Goal: Task Accomplishment & Management: Manage account settings

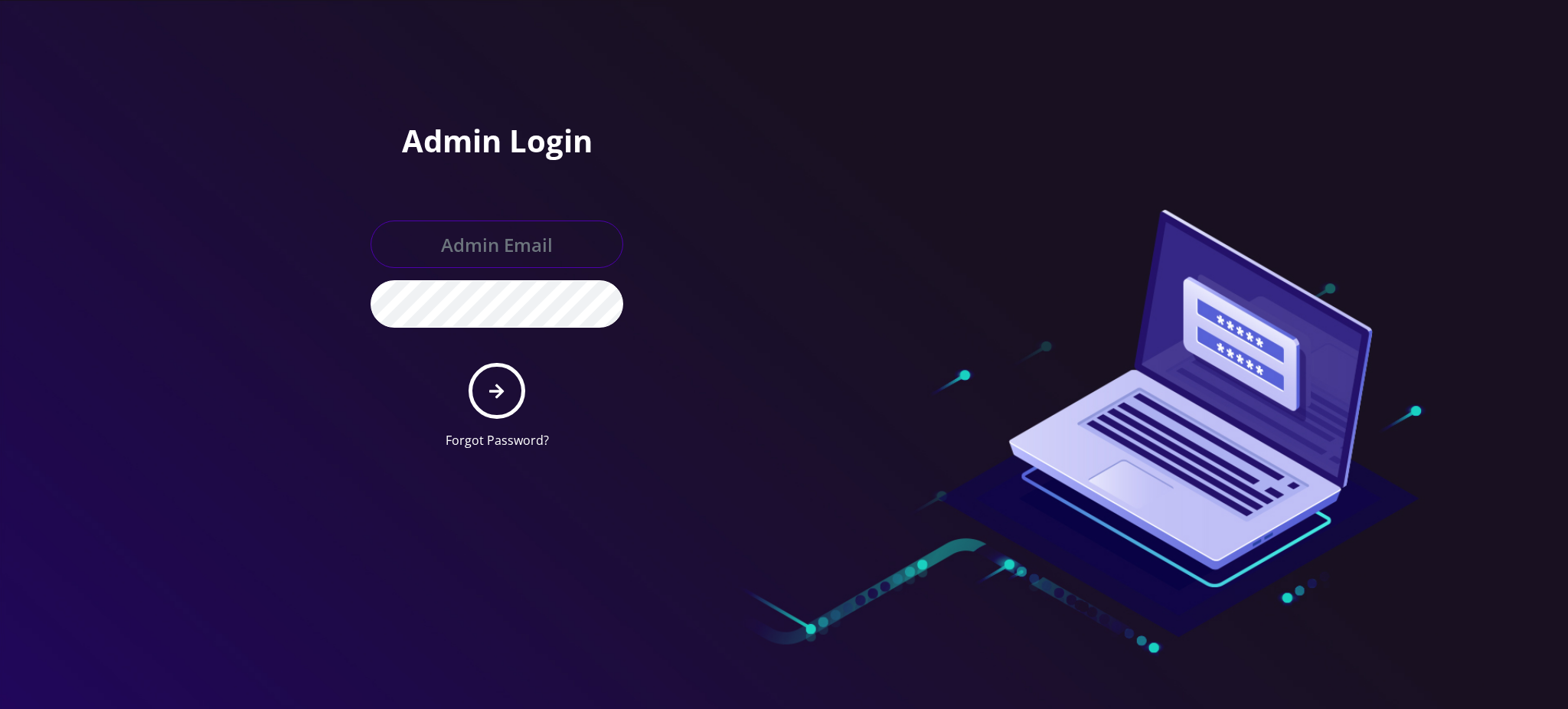
type input "[PERSON_NAME][EMAIL_ADDRESS][DOMAIN_NAME]"
click at [500, 393] on icon "submit" at bounding box center [496, 391] width 14 height 14
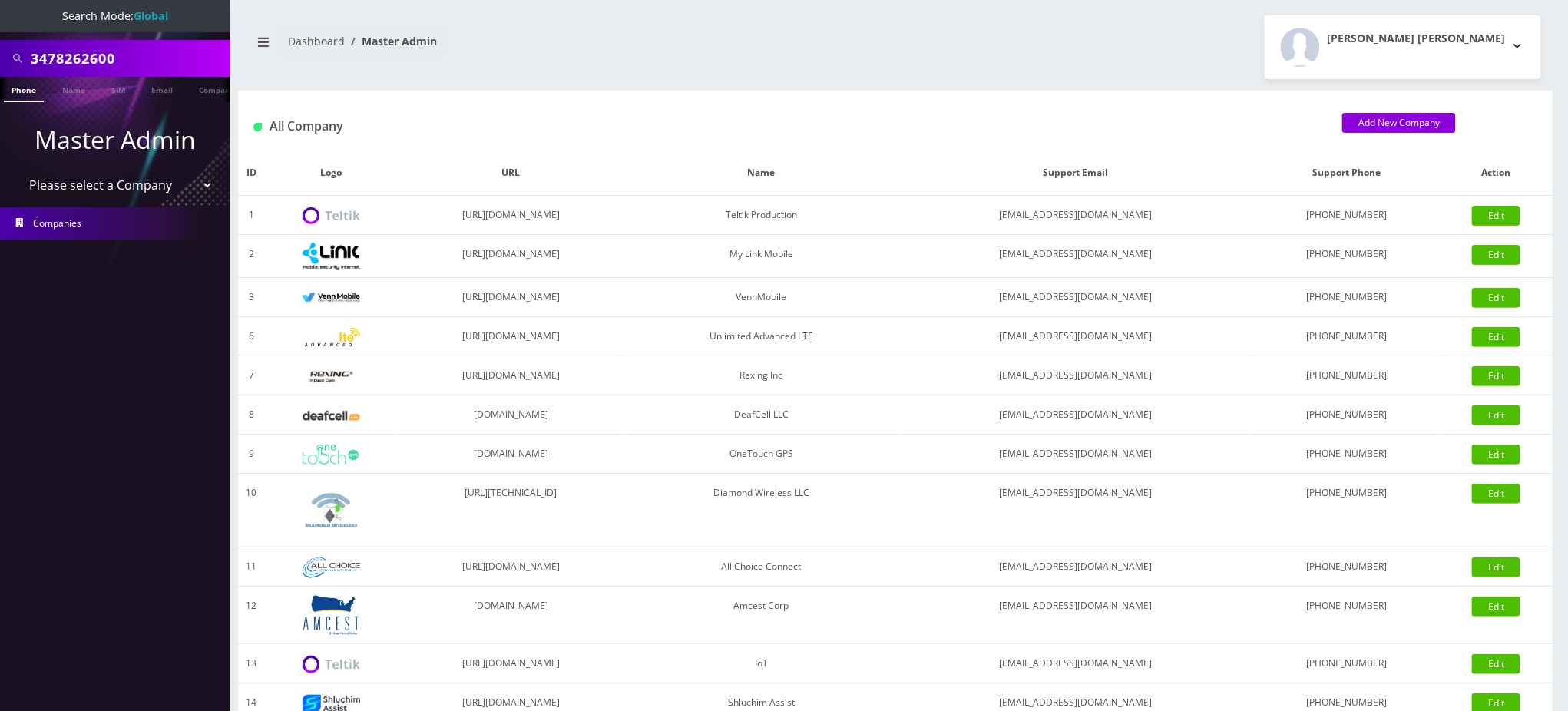
drag, startPoint x: 135, startPoint y: 54, endPoint x: 0, endPoint y: 43, distance: 135.4
click at [0, 43] on div "3478262600" at bounding box center [115, 58] width 231 height 37
click at [150, 59] on input "3478262600" at bounding box center [128, 59] width 196 height 29
drag, startPoint x: 161, startPoint y: 56, endPoint x: 0, endPoint y: -3, distance: 171.5
click at [0, 0] on html "Search Mode: Global 3478262600 Phone Name SIM Email Company Customer Master Adm…" at bounding box center [784, 527] width 1568 height 1054
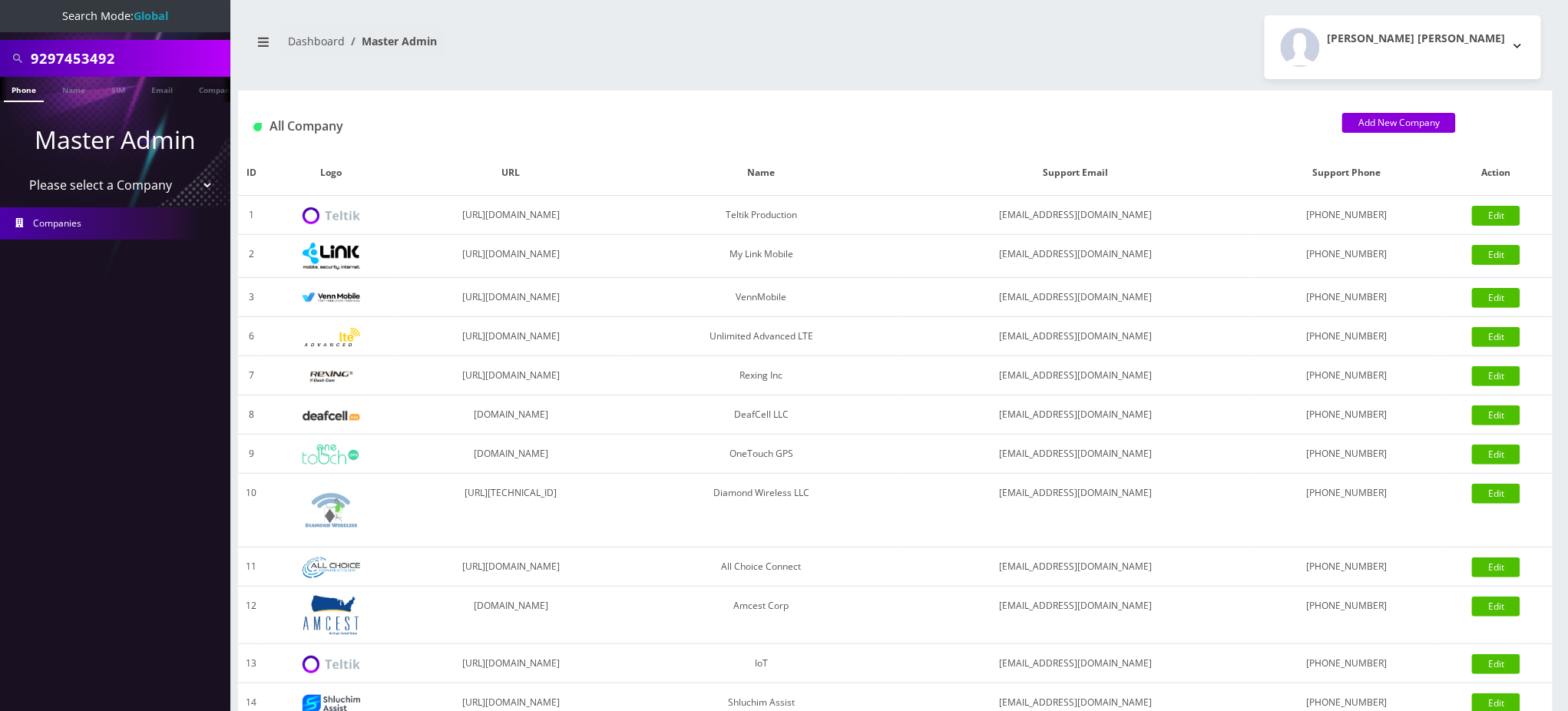
type input "9297453492"
click at [22, 96] on link "Phone" at bounding box center [23, 89] width 40 height 25
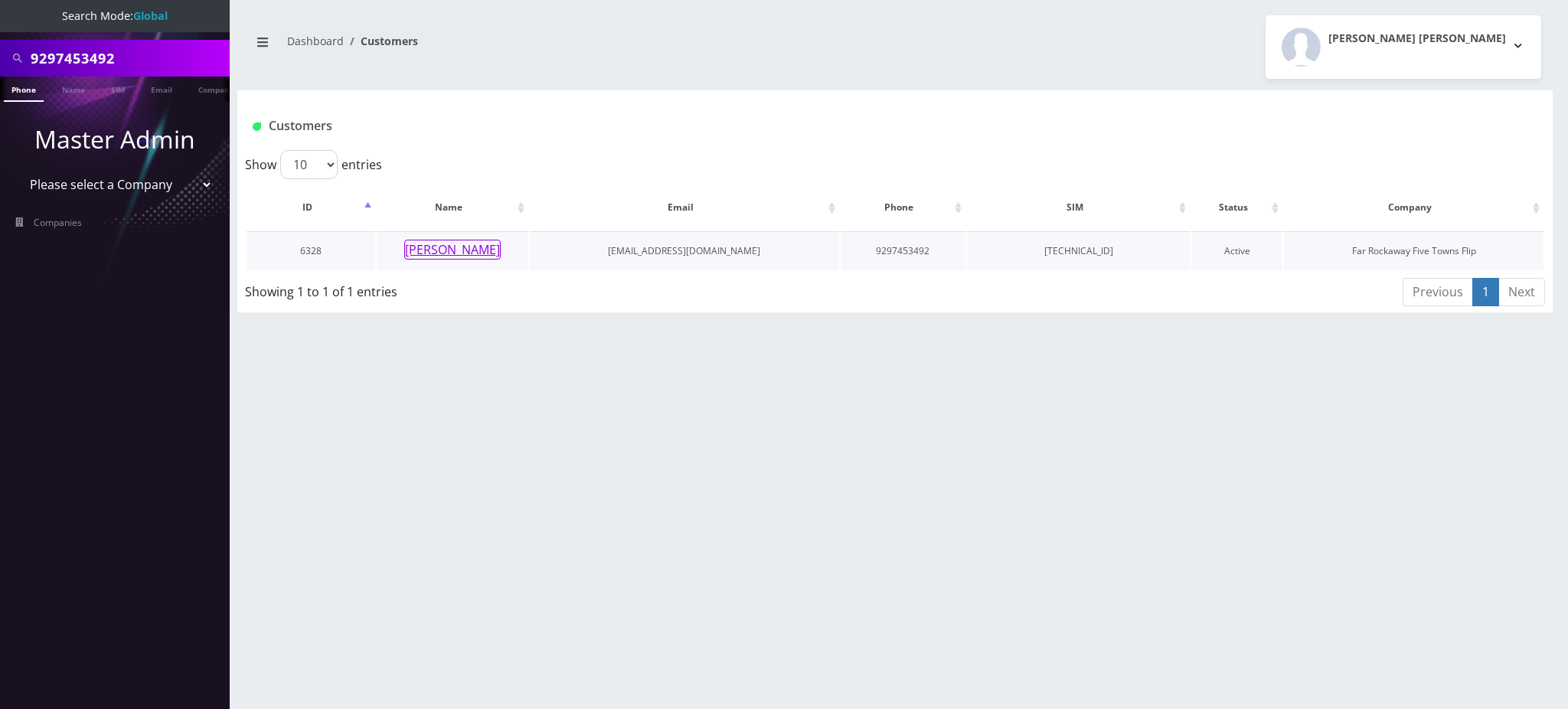
click at [462, 256] on button "[PERSON_NAME]" at bounding box center [452, 250] width 96 height 20
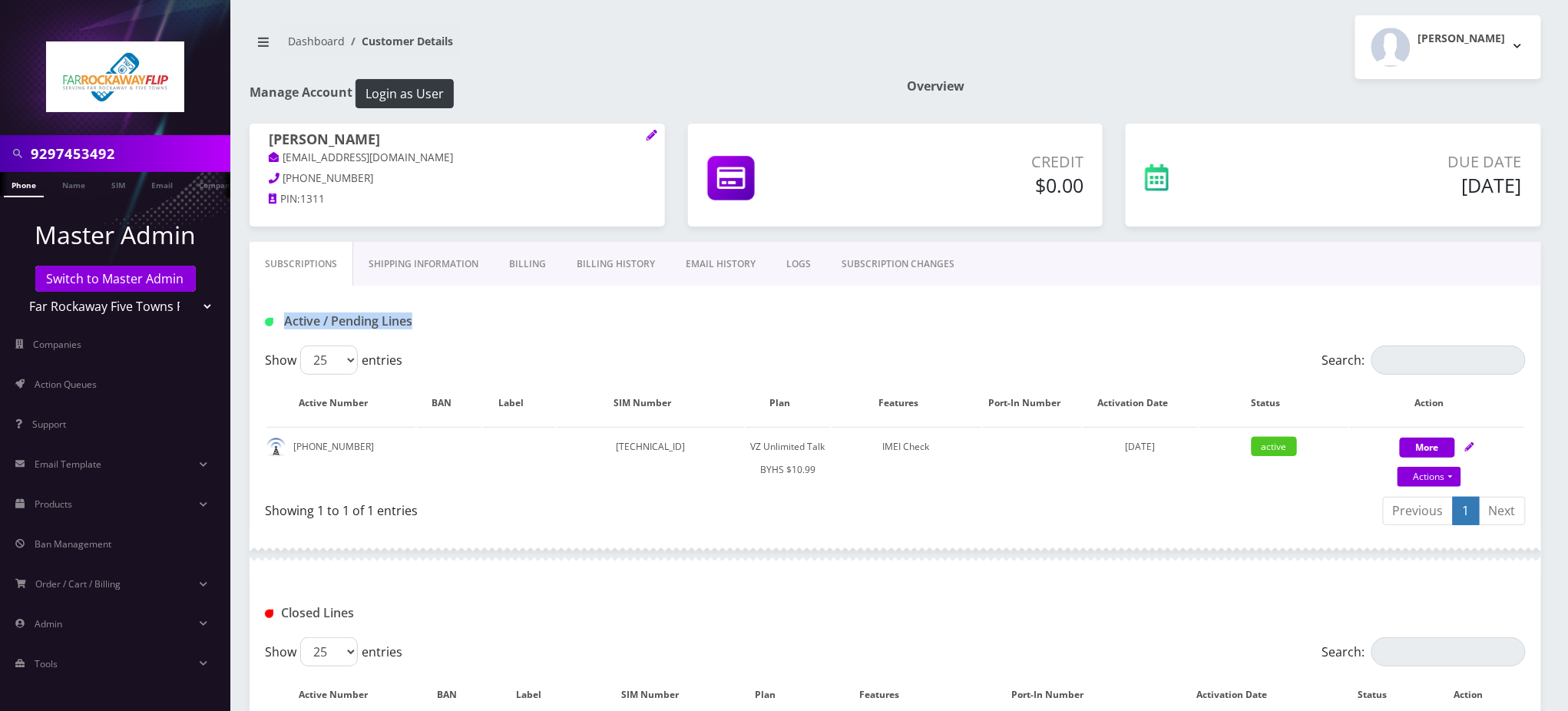
drag, startPoint x: 418, startPoint y: 320, endPoint x: 284, endPoint y: 329, distance: 134.3
click at [284, 329] on h1 "Active / Pending Lines" at bounding box center [467, 321] width 405 height 14
click at [605, 327] on h1 "Active / Pending Lines" at bounding box center [467, 321] width 405 height 14
drag, startPoint x: 420, startPoint y: 318, endPoint x: 280, endPoint y: 318, distance: 140.0
click at [280, 318] on h1 "Active / Pending Lines" at bounding box center [467, 321] width 405 height 14
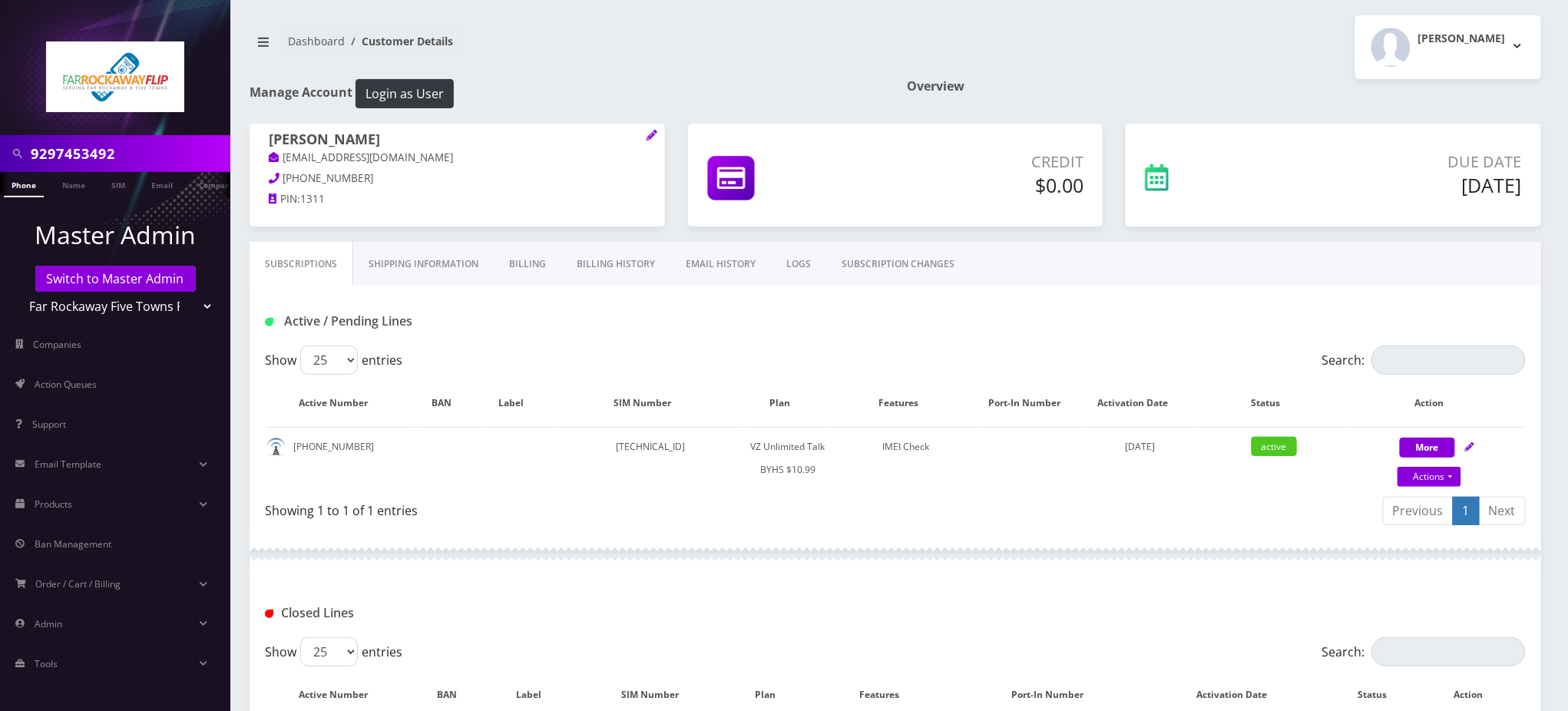
click at [565, 77] on div "Dashboard Customer Details Tzvi Lieberman Logout" at bounding box center [895, 47] width 1315 height 64
click at [756, 338] on div "Active / Pending Lines" at bounding box center [895, 315] width 1292 height 59
click at [1297, 261] on div "Subscriptions Shipping Information Billing Billing History EMAIL HISTORY LOGS S…" at bounding box center [895, 263] width 1292 height 44
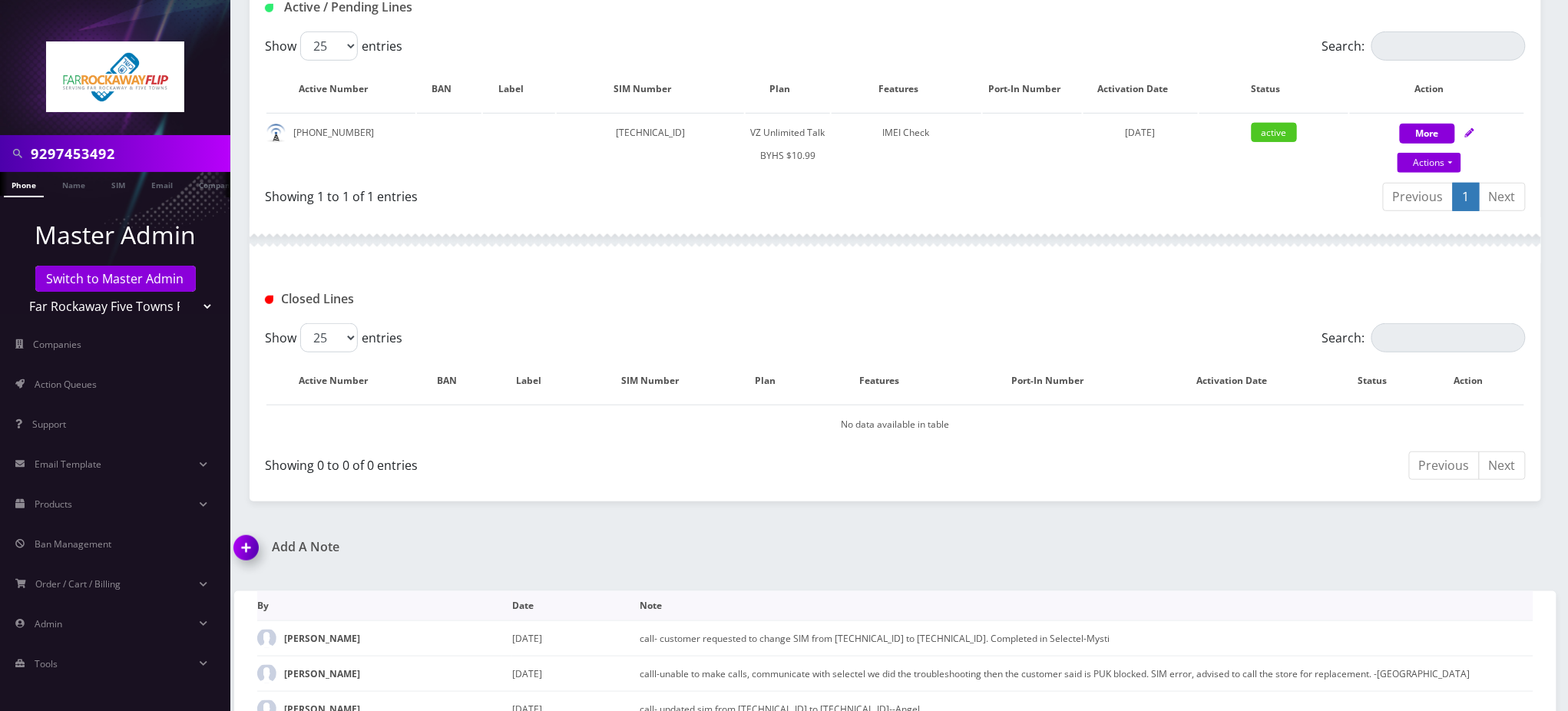
scroll to position [478, 0]
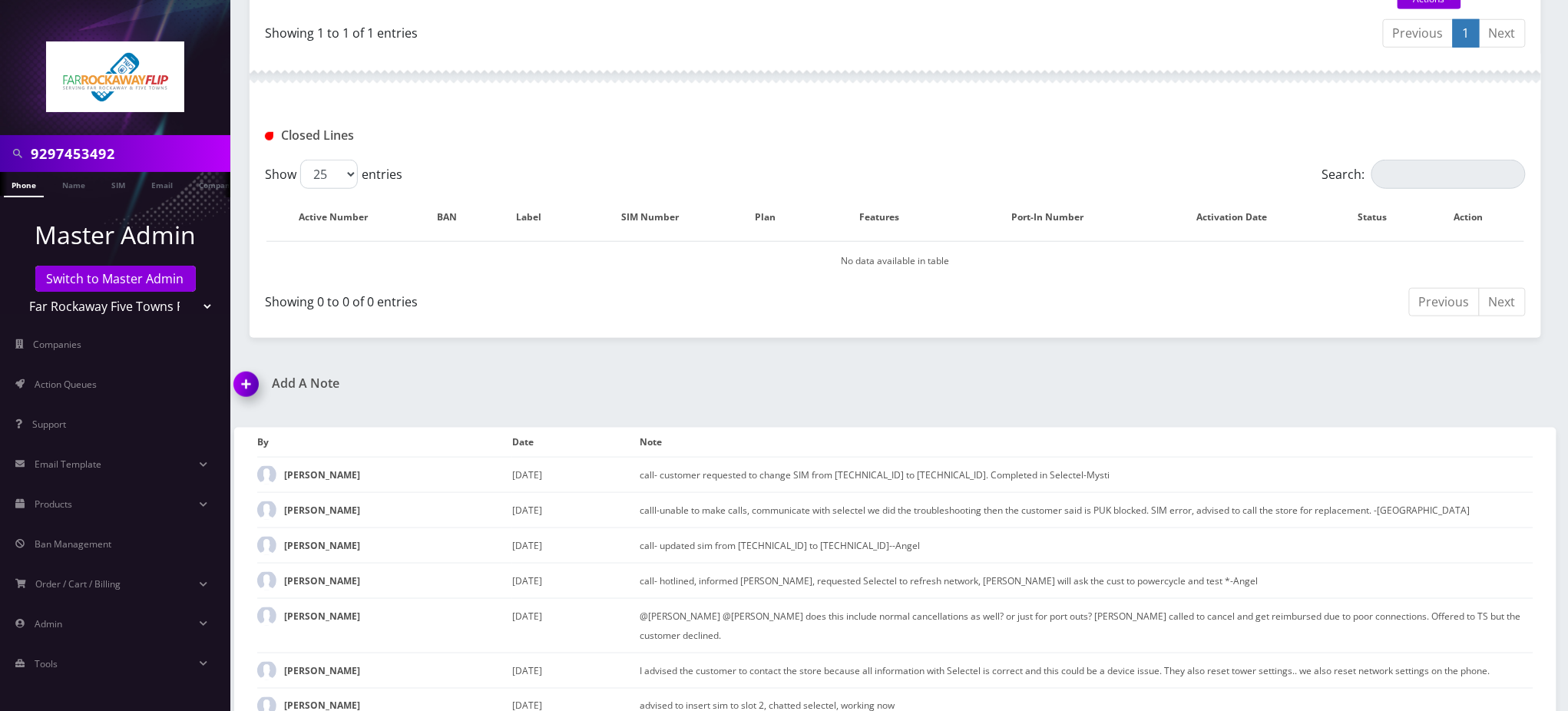
click at [557, 143] on div "Closed Lines" at bounding box center [467, 135] width 427 height 25
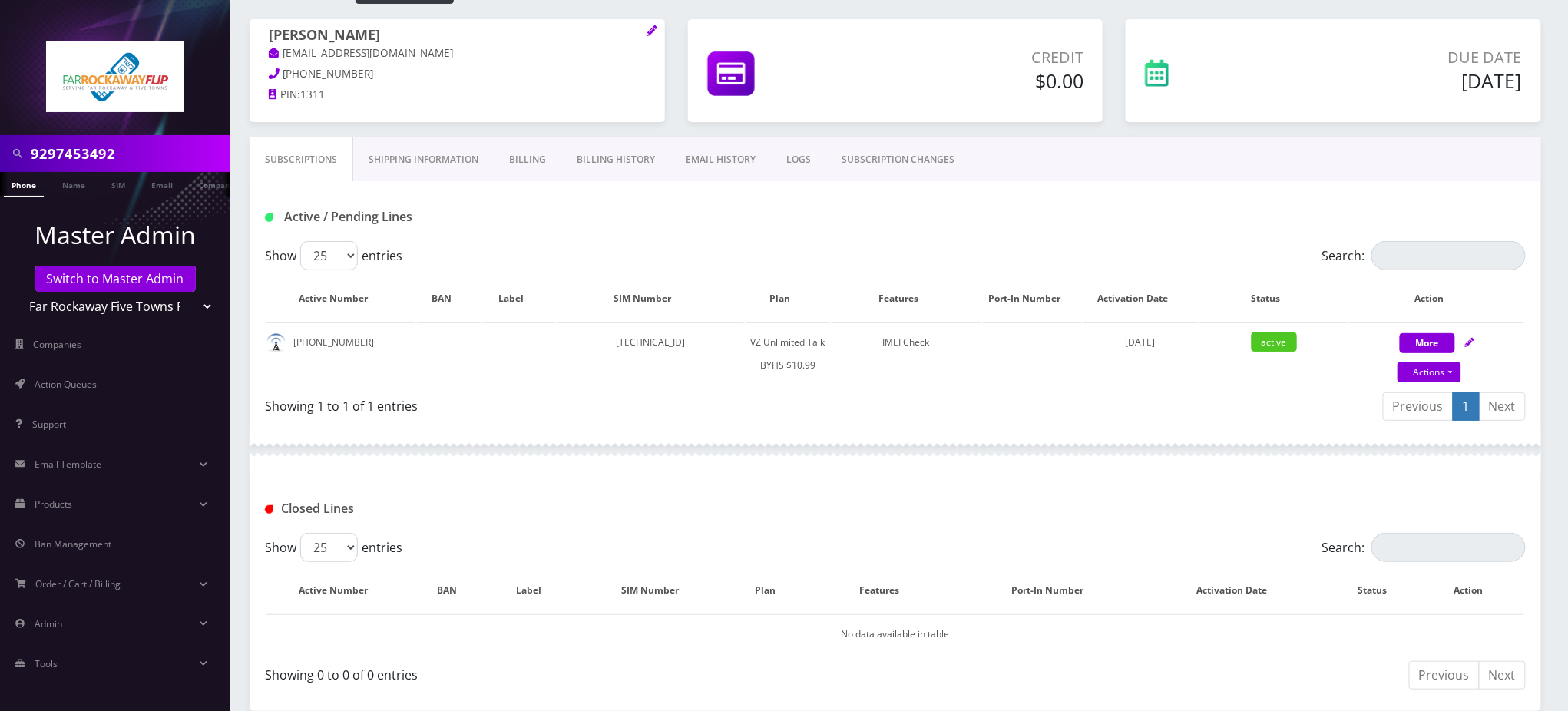
scroll to position [307, 0]
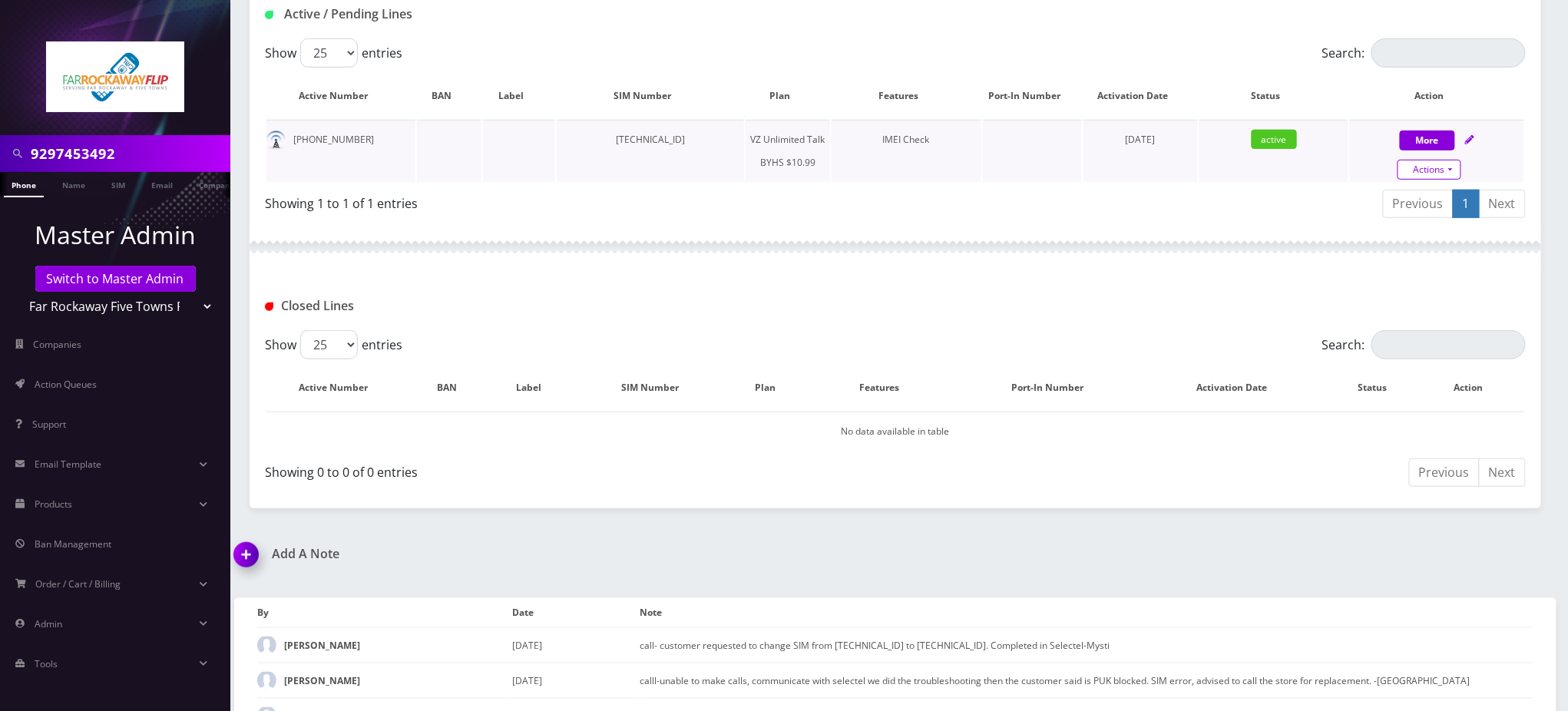
click at [1453, 169] on link "Actions" at bounding box center [1429, 169] width 64 height 20
select select "467"
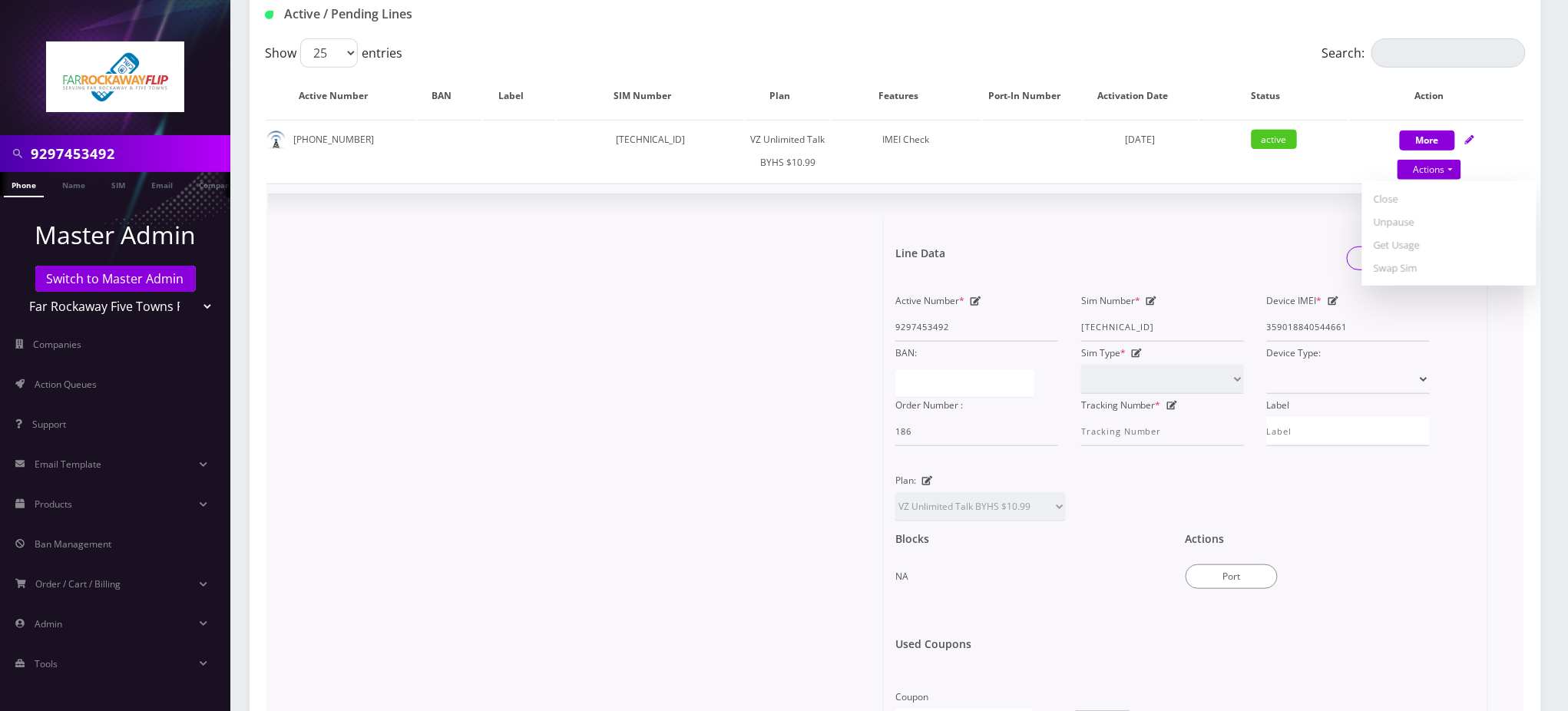
click at [679, 303] on div at bounding box center [582, 478] width 604 height 521
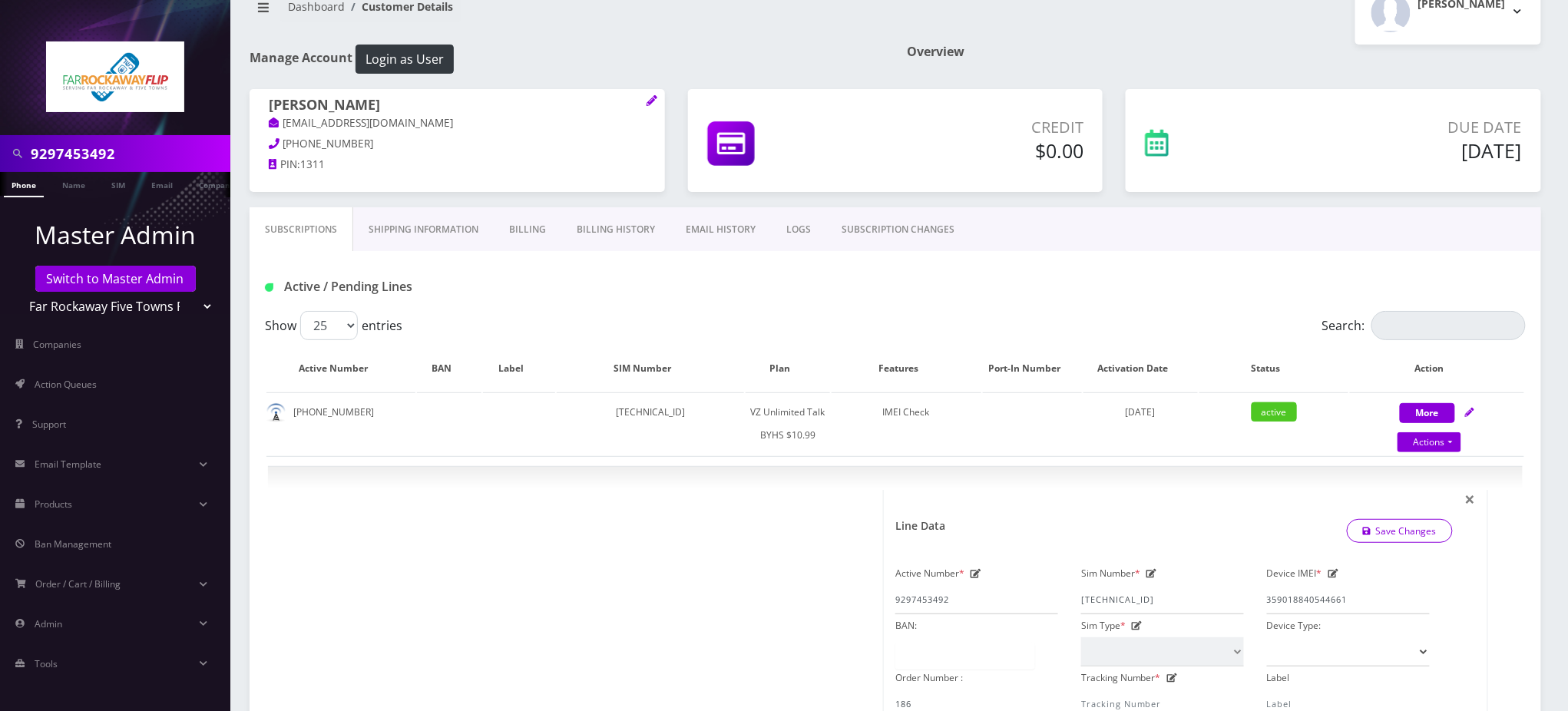
scroll to position [0, 0]
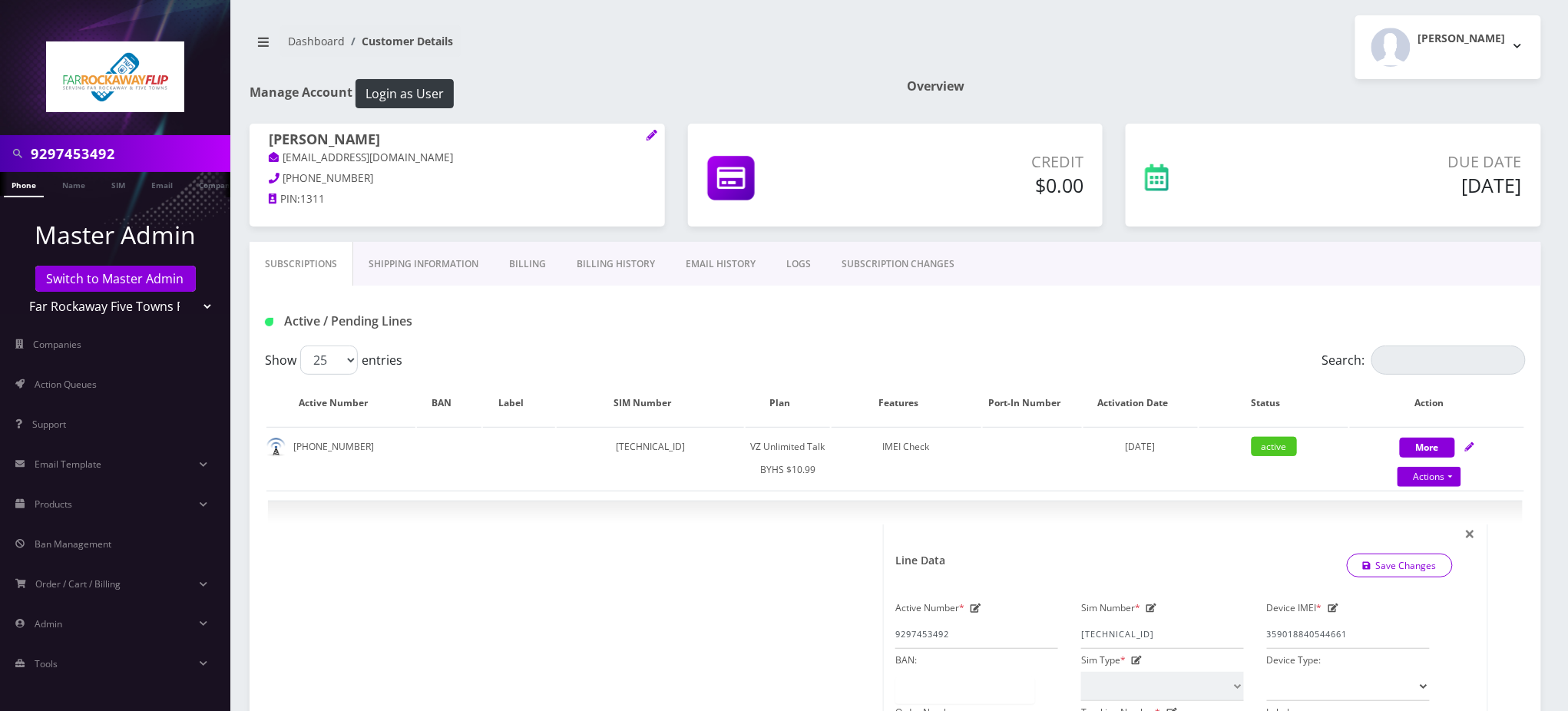
click at [555, 318] on h1 "Active / Pending Lines" at bounding box center [467, 321] width 405 height 14
click at [692, 70] on div "Dashboard Customer Details Tzvi Lieberman Logout" at bounding box center [895, 47] width 1315 height 64
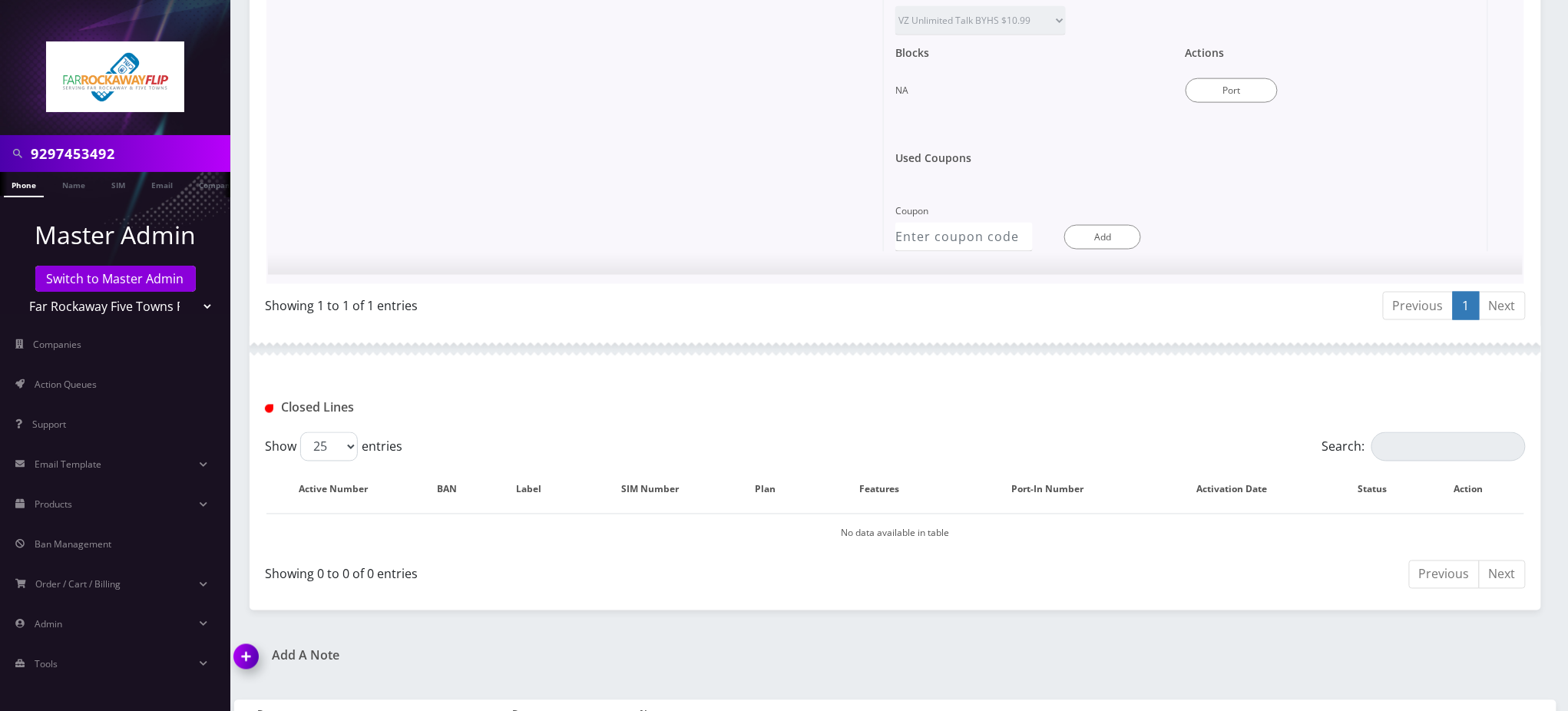
scroll to position [1024, 0]
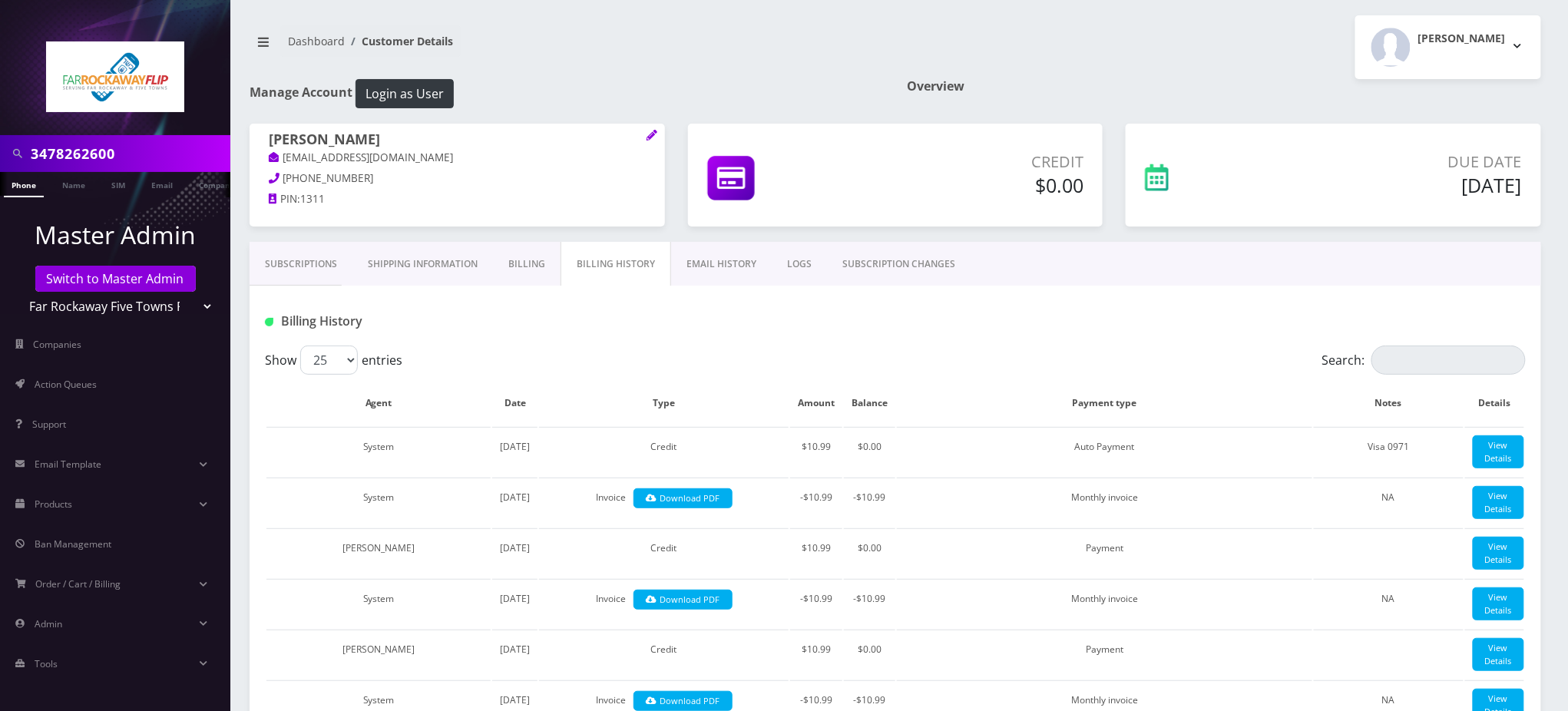
click at [277, 261] on link "Subscriptions" at bounding box center [301, 263] width 103 height 44
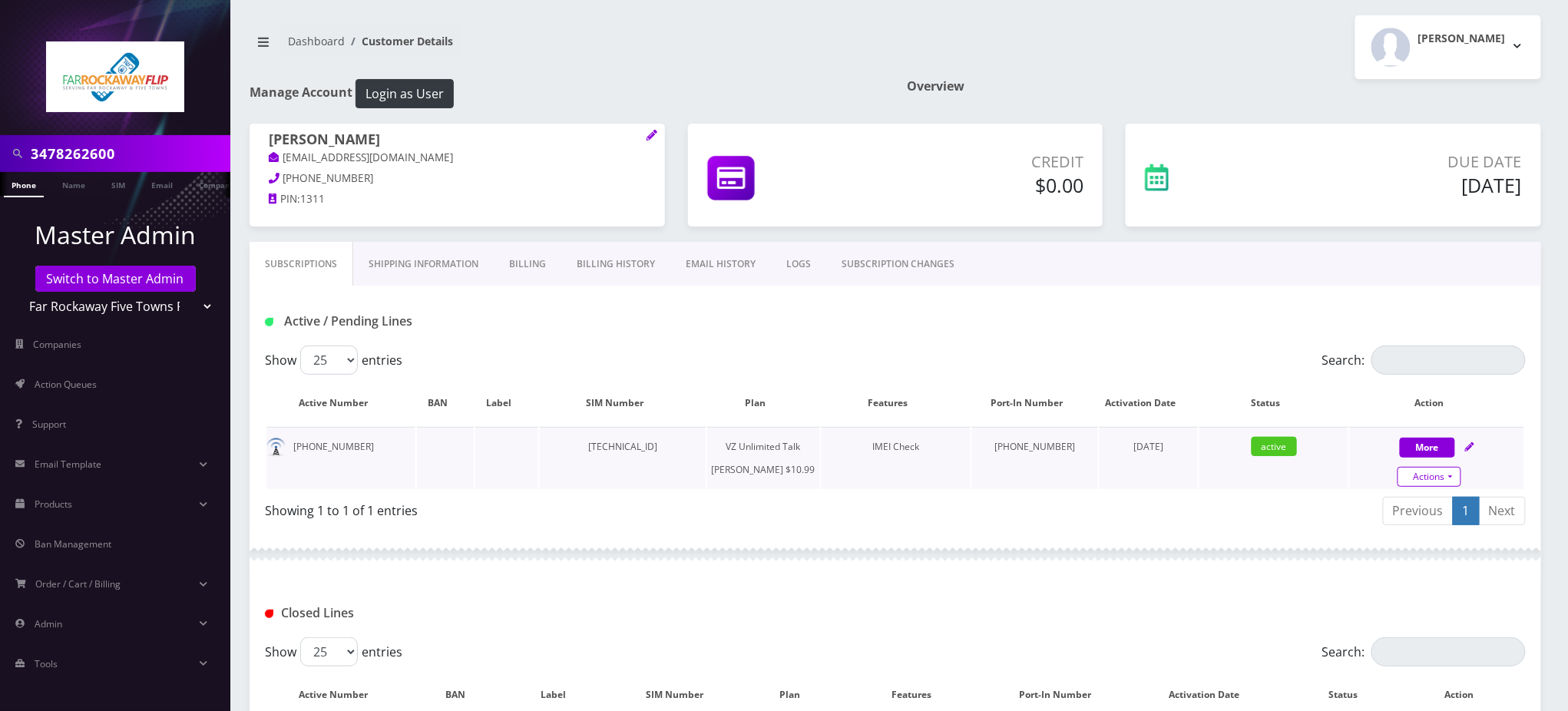
click at [1456, 475] on link "Actions" at bounding box center [1429, 477] width 64 height 20
select select "366"
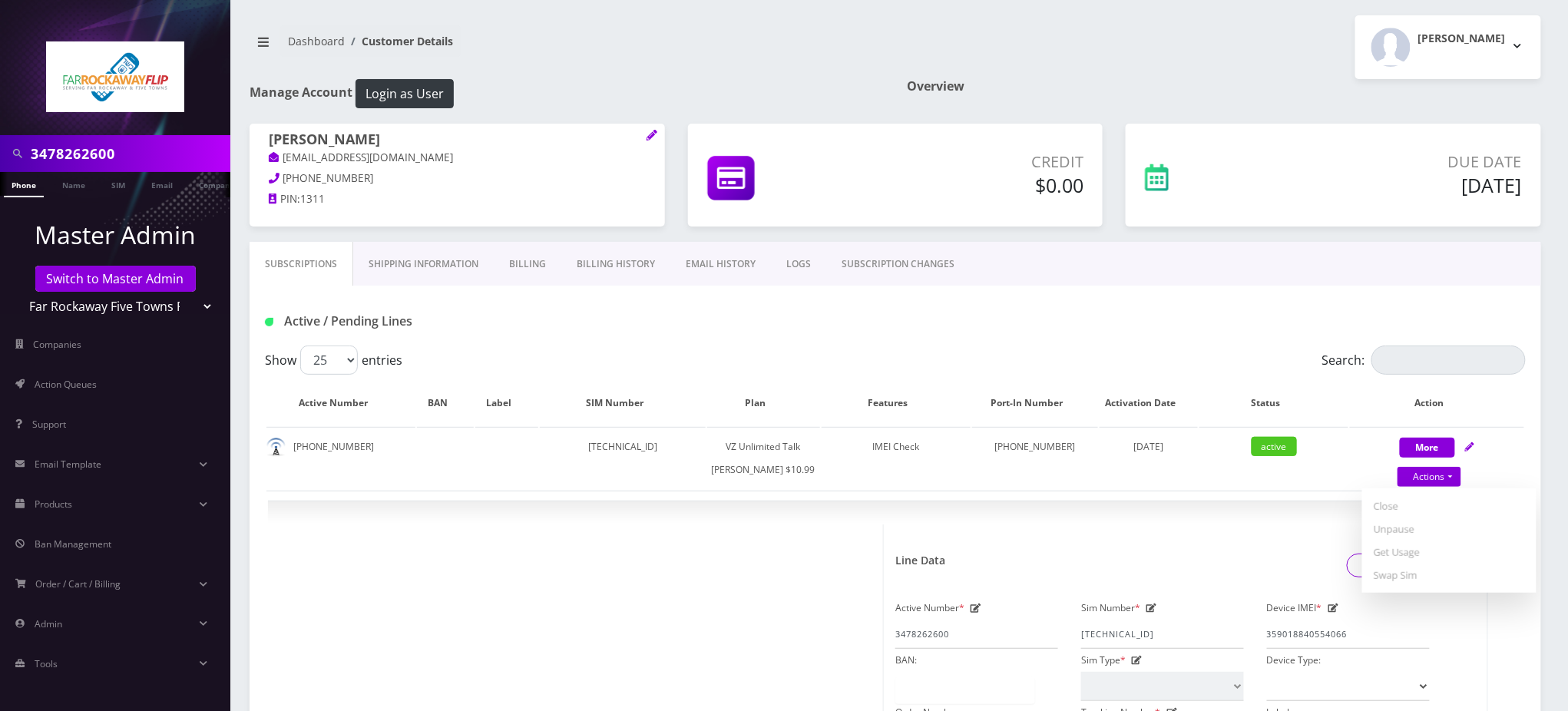
click at [833, 340] on div "Active / Pending Lines" at bounding box center [895, 315] width 1292 height 59
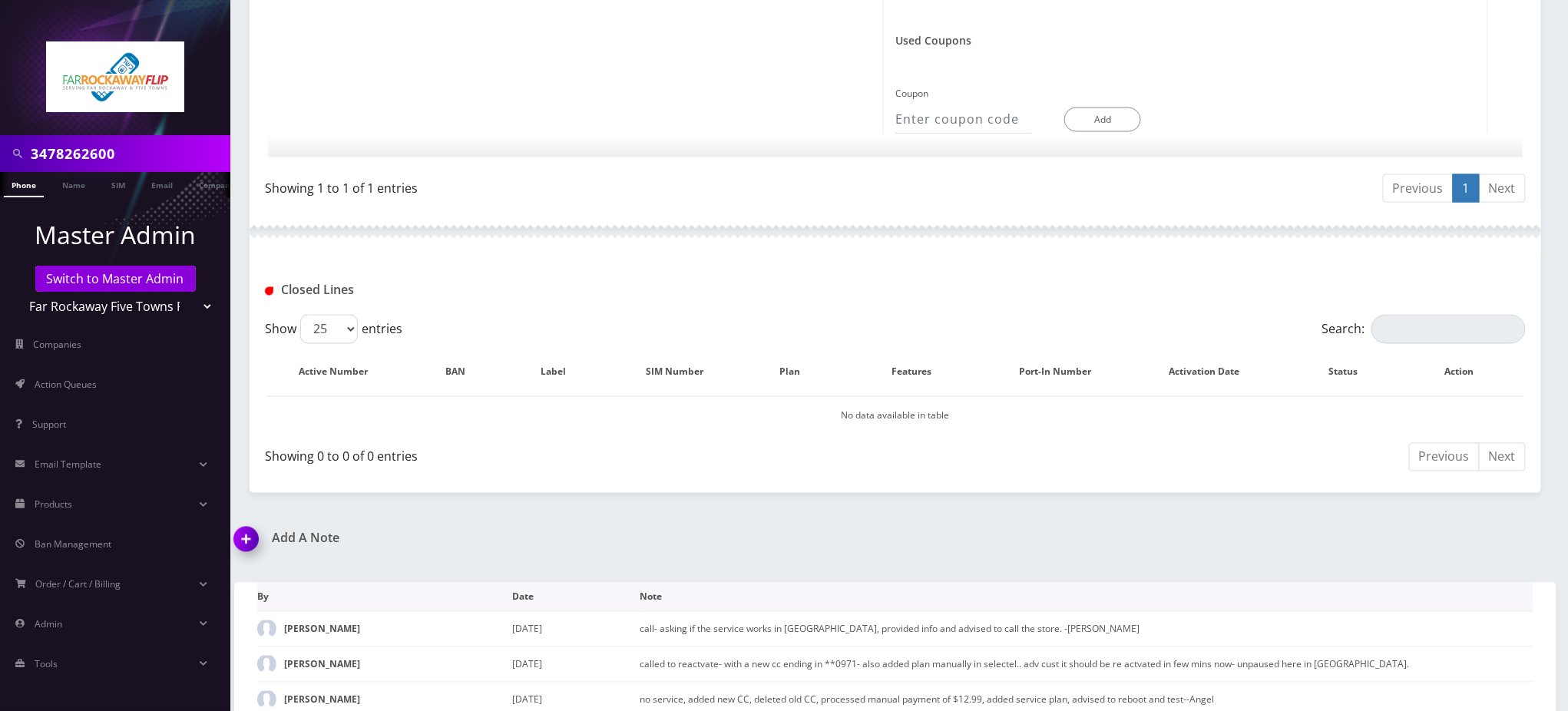
scroll to position [945, 0]
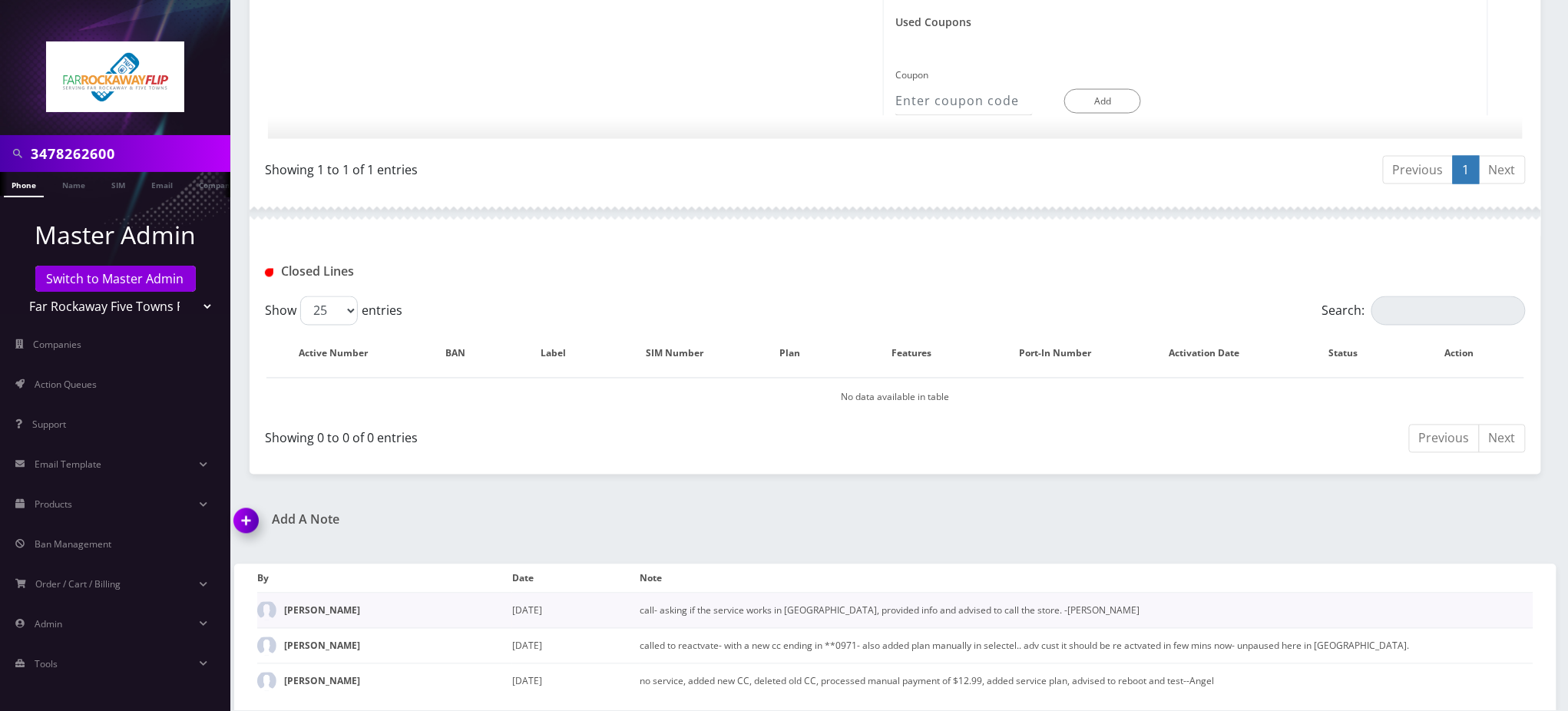
drag, startPoint x: 1030, startPoint y: 622, endPoint x: 637, endPoint y: 621, distance: 393.0
click at [637, 621] on tr "Tzvi Lieberman August 28, 2025 call- asking if the service works in israel, pro…" at bounding box center [895, 610] width 1277 height 35
click at [244, 522] on img at bounding box center [249, 526] width 45 height 45
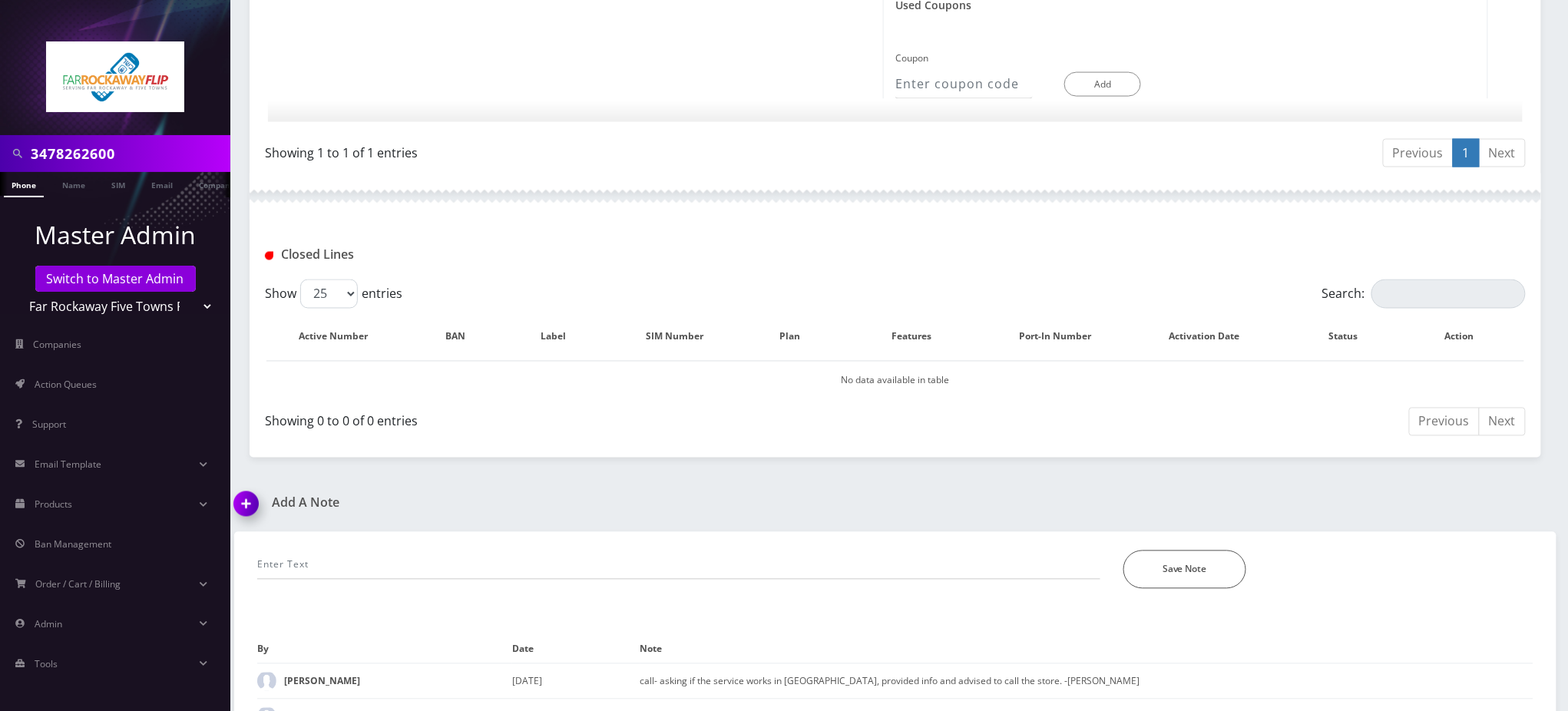
scroll to position [1034, 0]
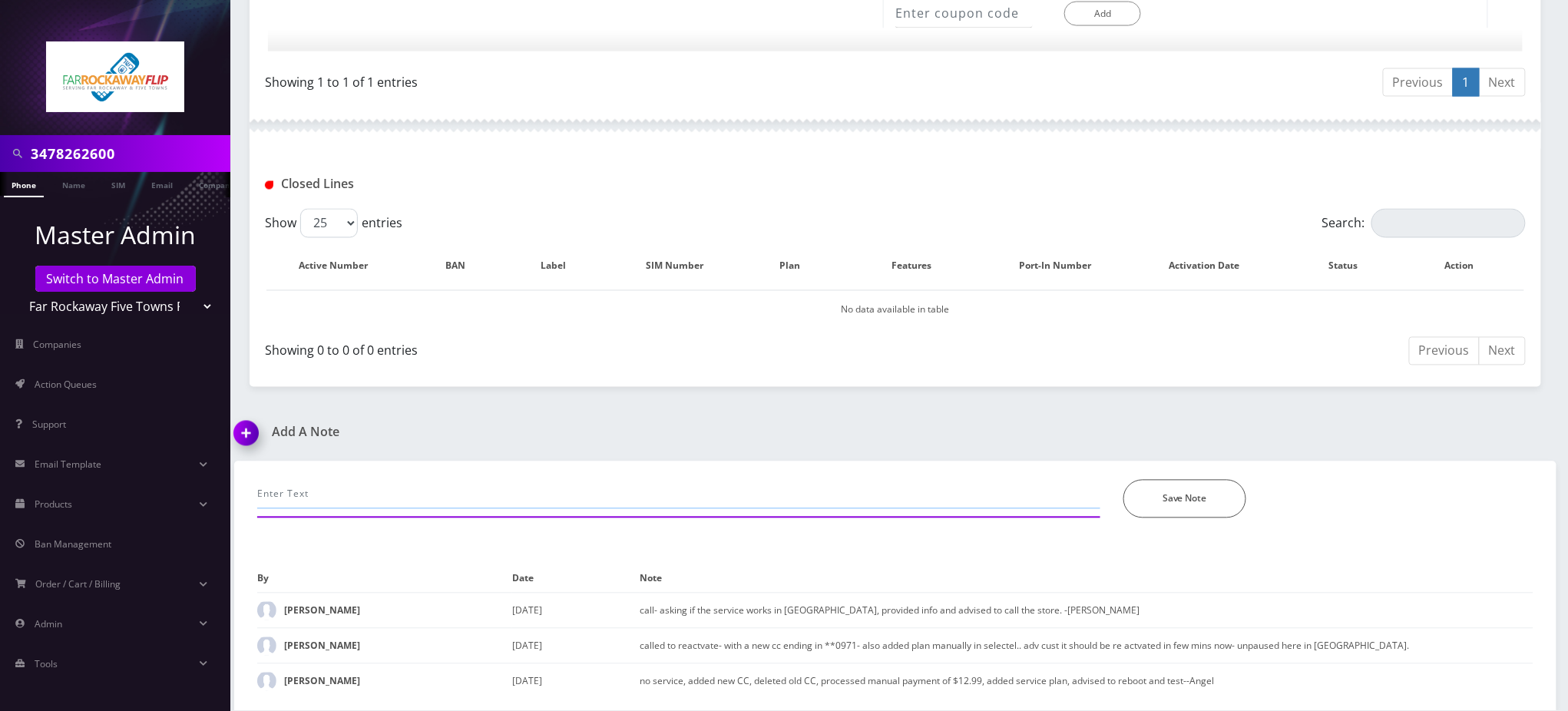
click at [376, 495] on input "text" at bounding box center [678, 494] width 843 height 29
paste input "IMEI 359796723735395 is not certified, while IMEI 359018840544661 is certified.…"
type input "IMEI 359796723735395 is not certified, while IMEI 359018840544661 is certified.…"
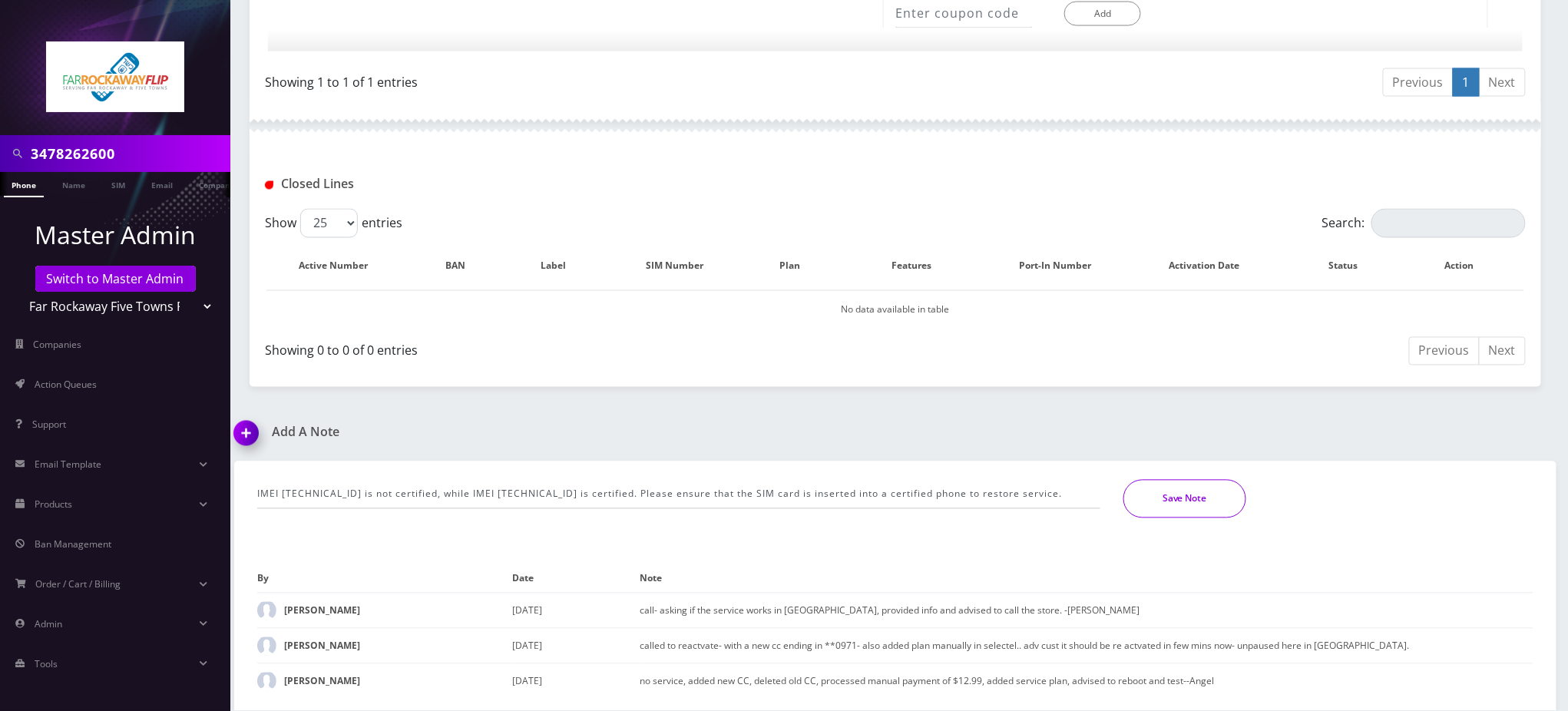
click at [1188, 497] on button "Save Note" at bounding box center [1185, 498] width 123 height 39
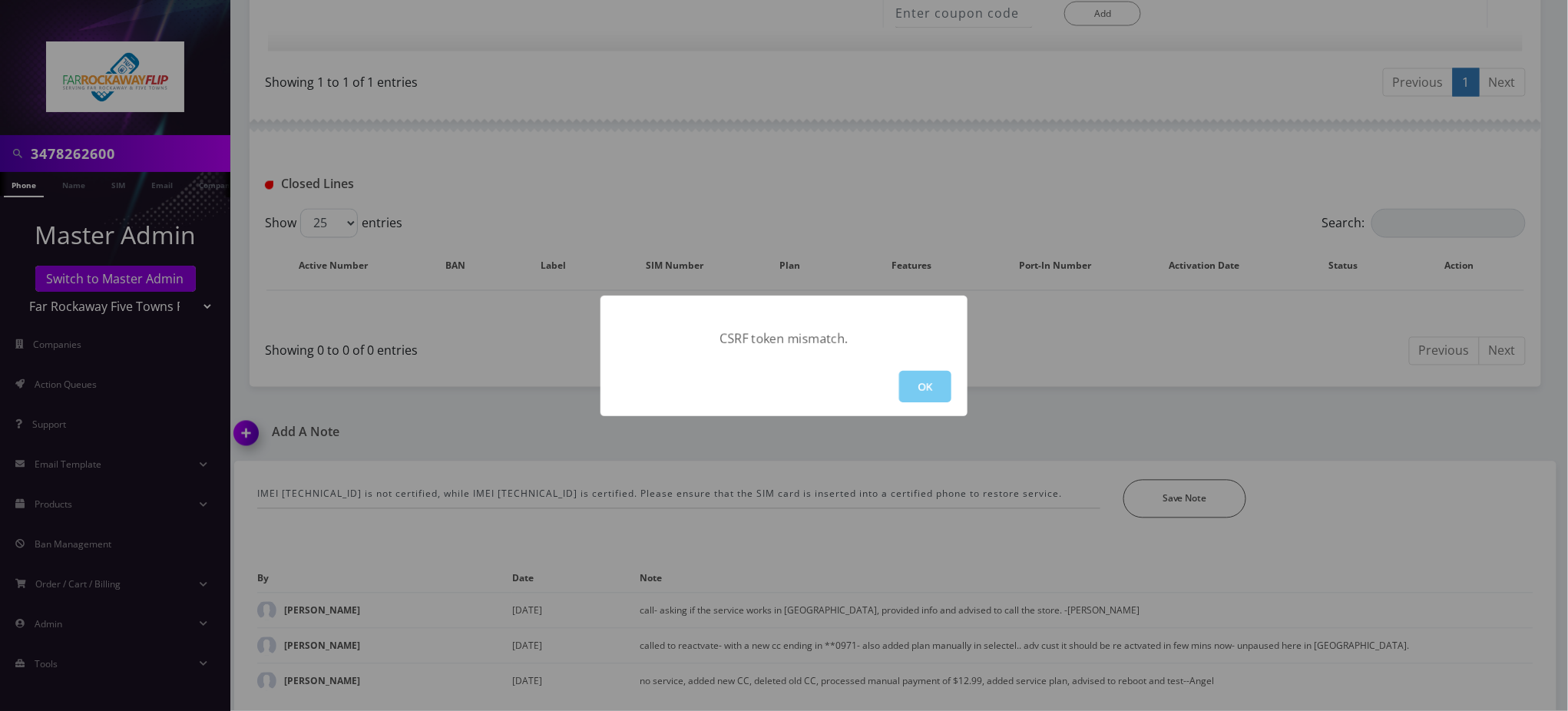
click at [931, 388] on button "OK" at bounding box center [926, 386] width 52 height 32
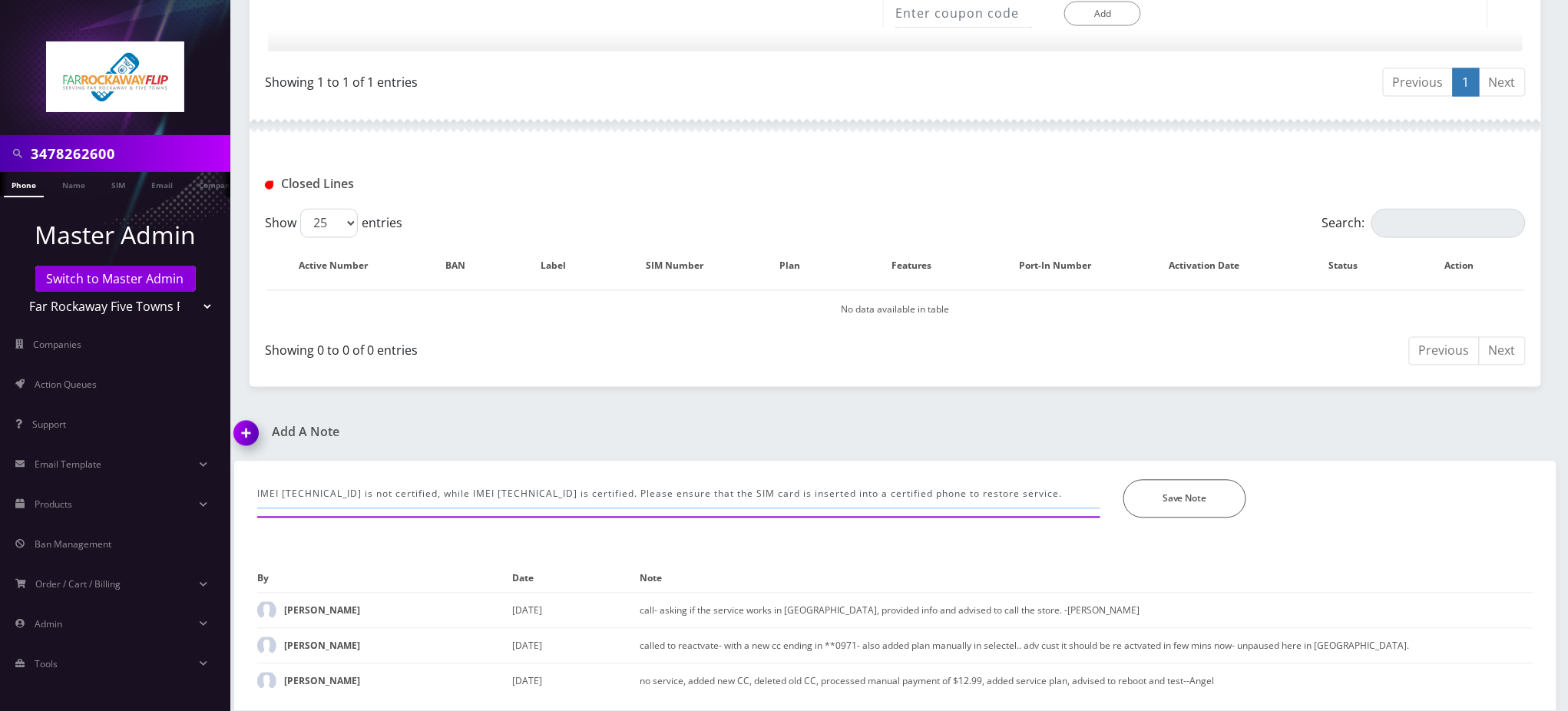
click at [428, 495] on input "IMEI 359796723735395 is not certified, while IMEI 359018840544661 is certified.…" at bounding box center [678, 494] width 843 height 29
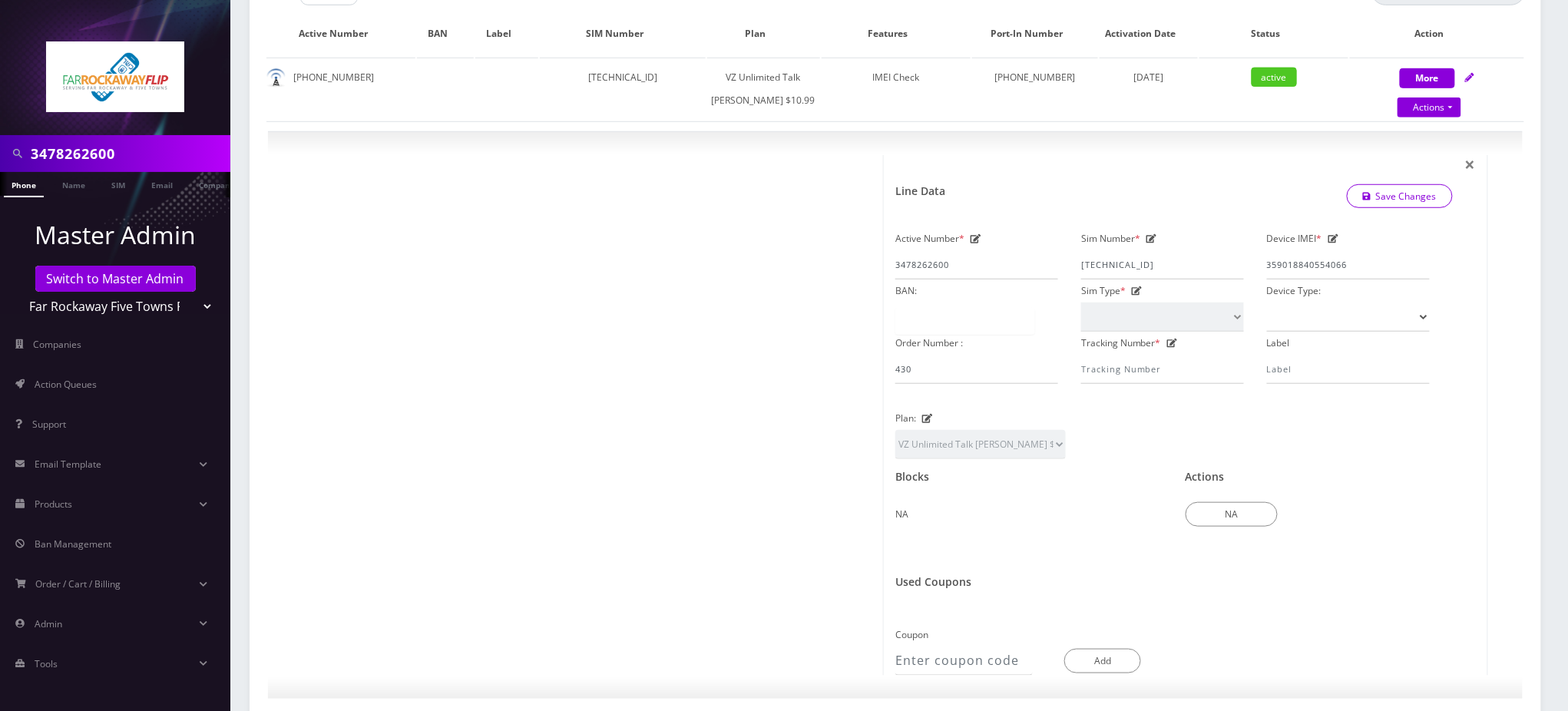
scroll to position [214, 0]
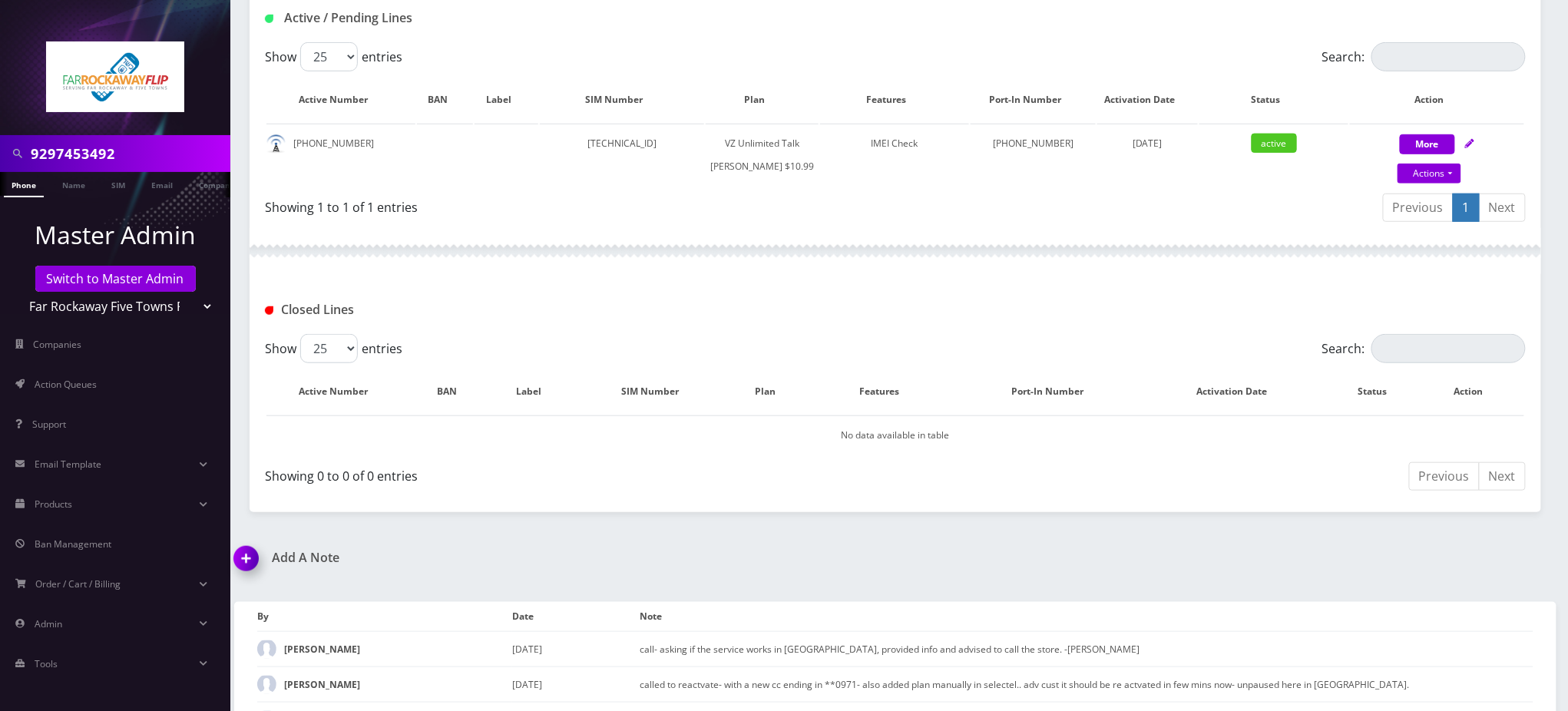
scroll to position [360, 0]
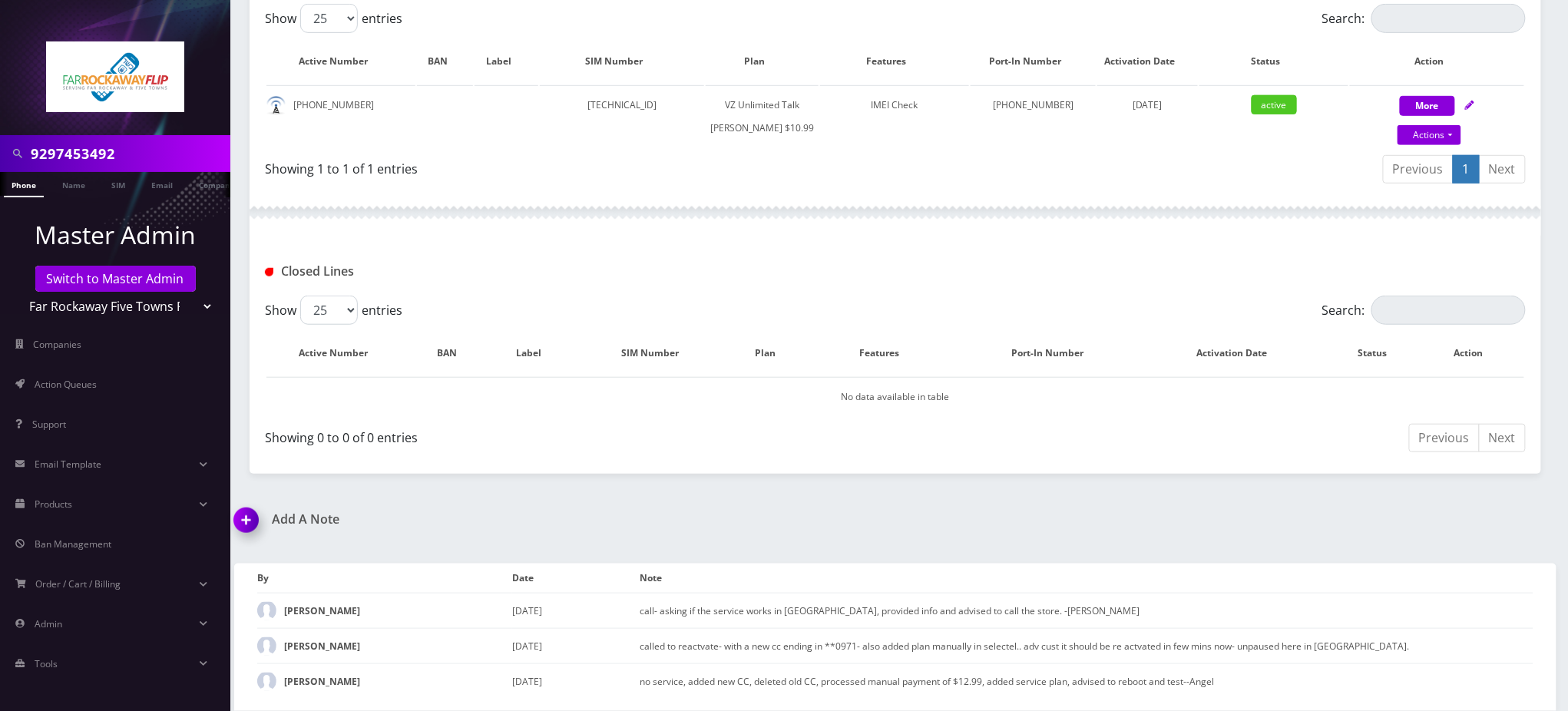
click at [248, 524] on img at bounding box center [249, 525] width 45 height 45
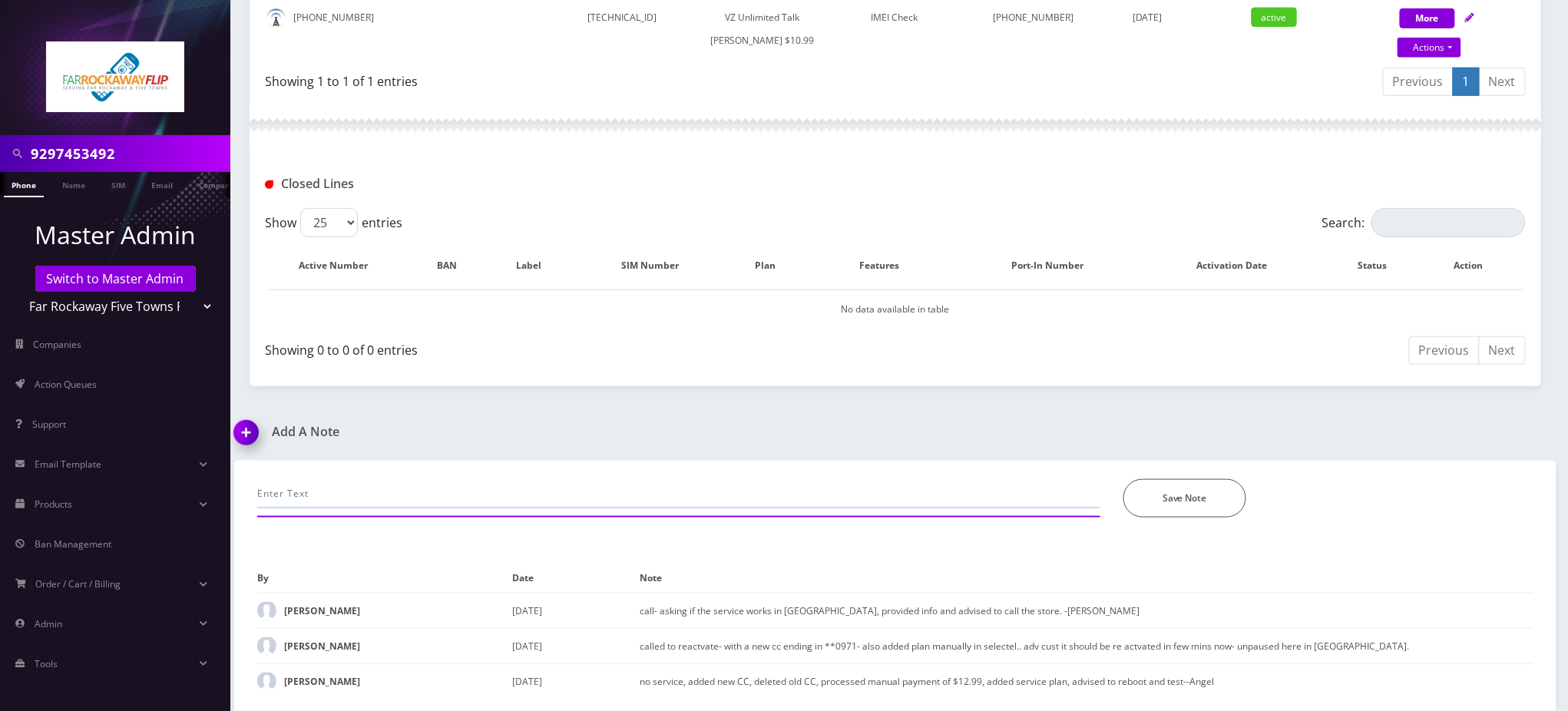
click at [386, 508] on input "text" at bounding box center [678, 494] width 843 height 29
type input "the customer's phone that they got from the store as a different IMEI than what…"
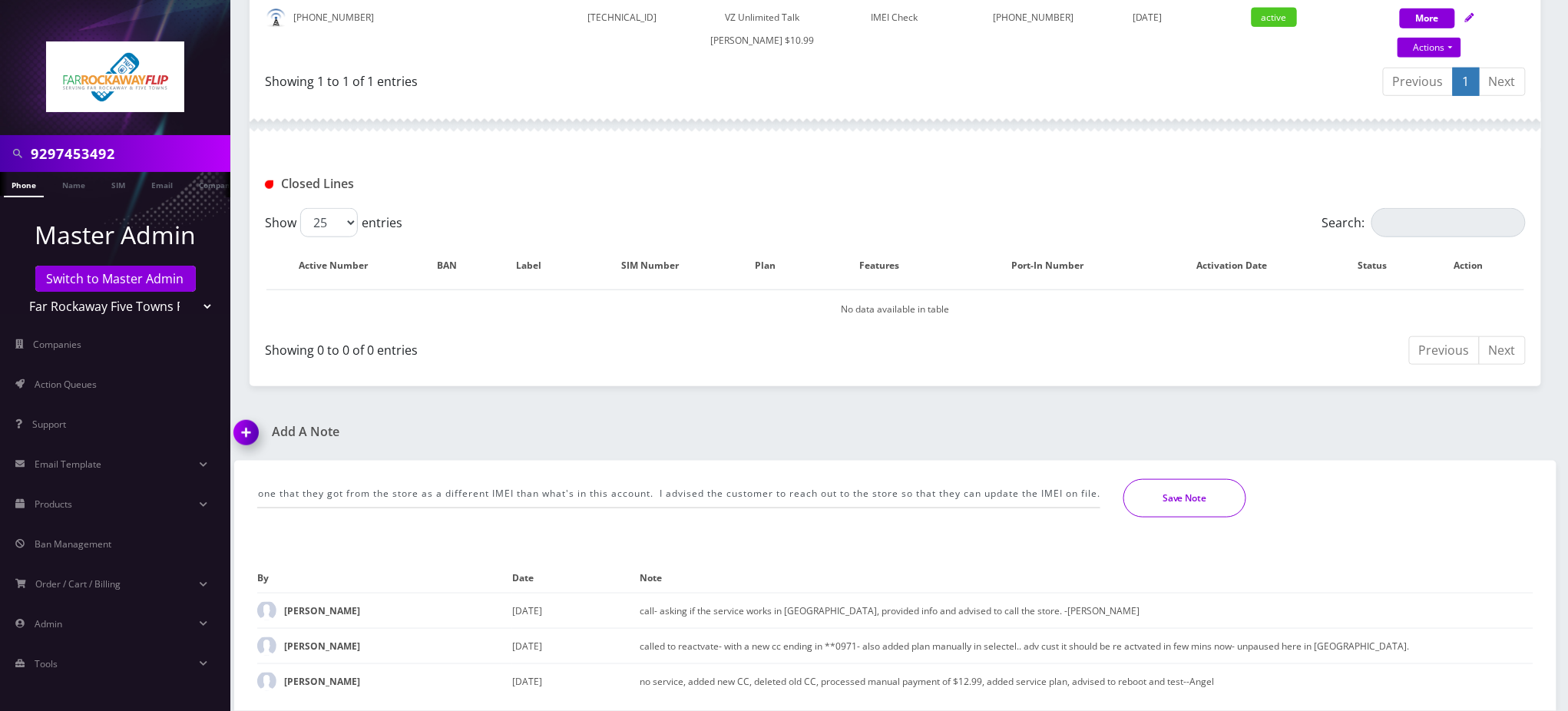
scroll to position [0, 0]
click at [1175, 508] on button "Save Note" at bounding box center [1185, 498] width 123 height 39
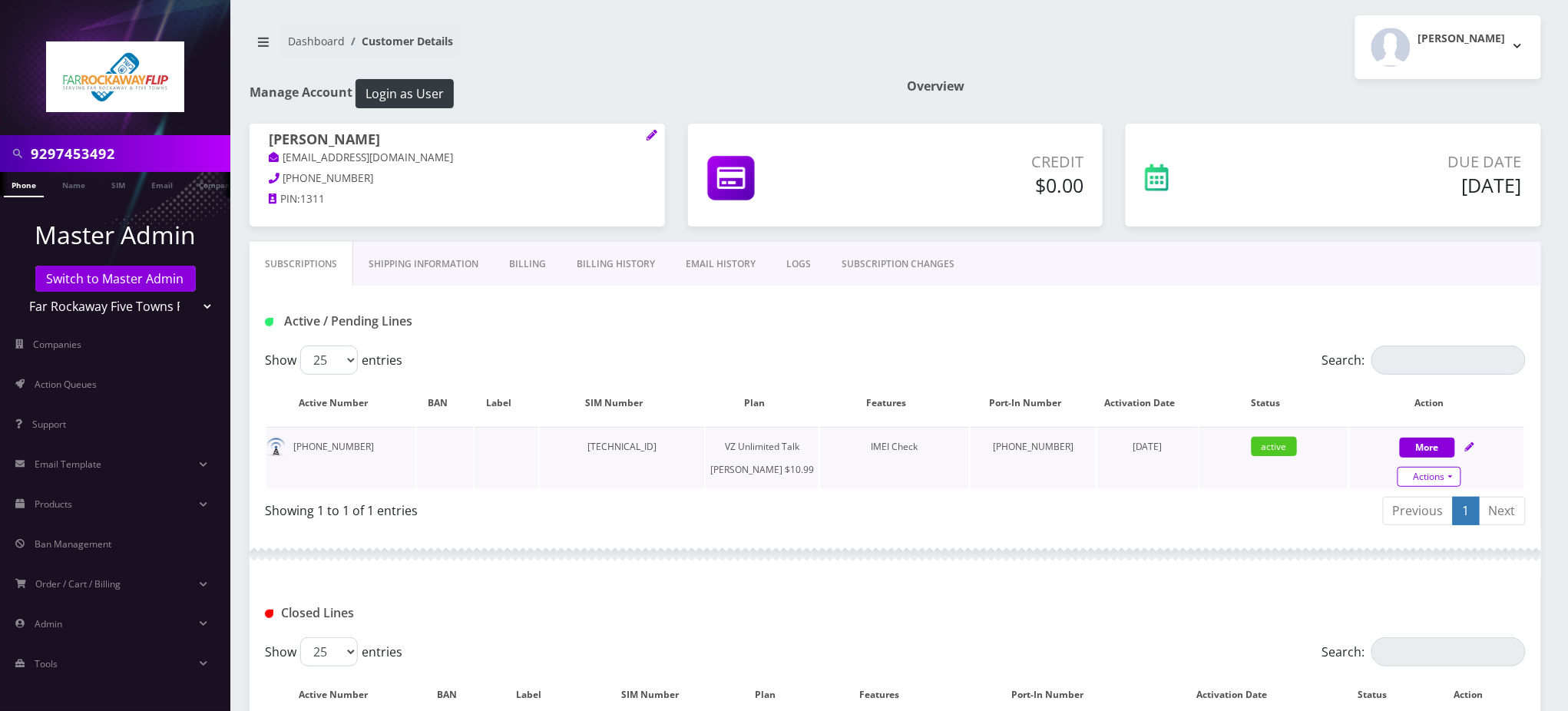
click at [1456, 473] on link "Actions" at bounding box center [1429, 477] width 64 height 20
select select "366"
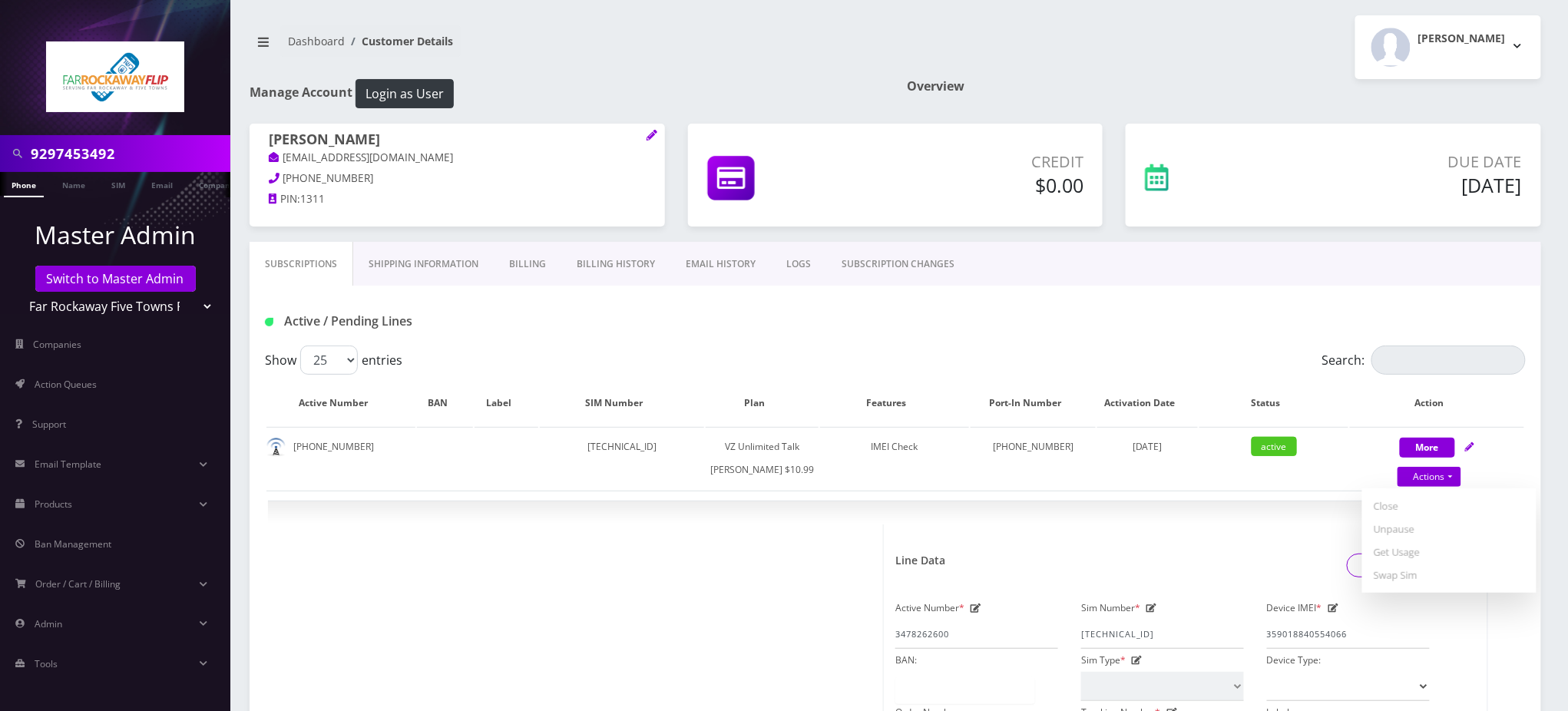
click at [666, 32] on nav "Dashboard Customer Details" at bounding box center [567, 47] width 635 height 44
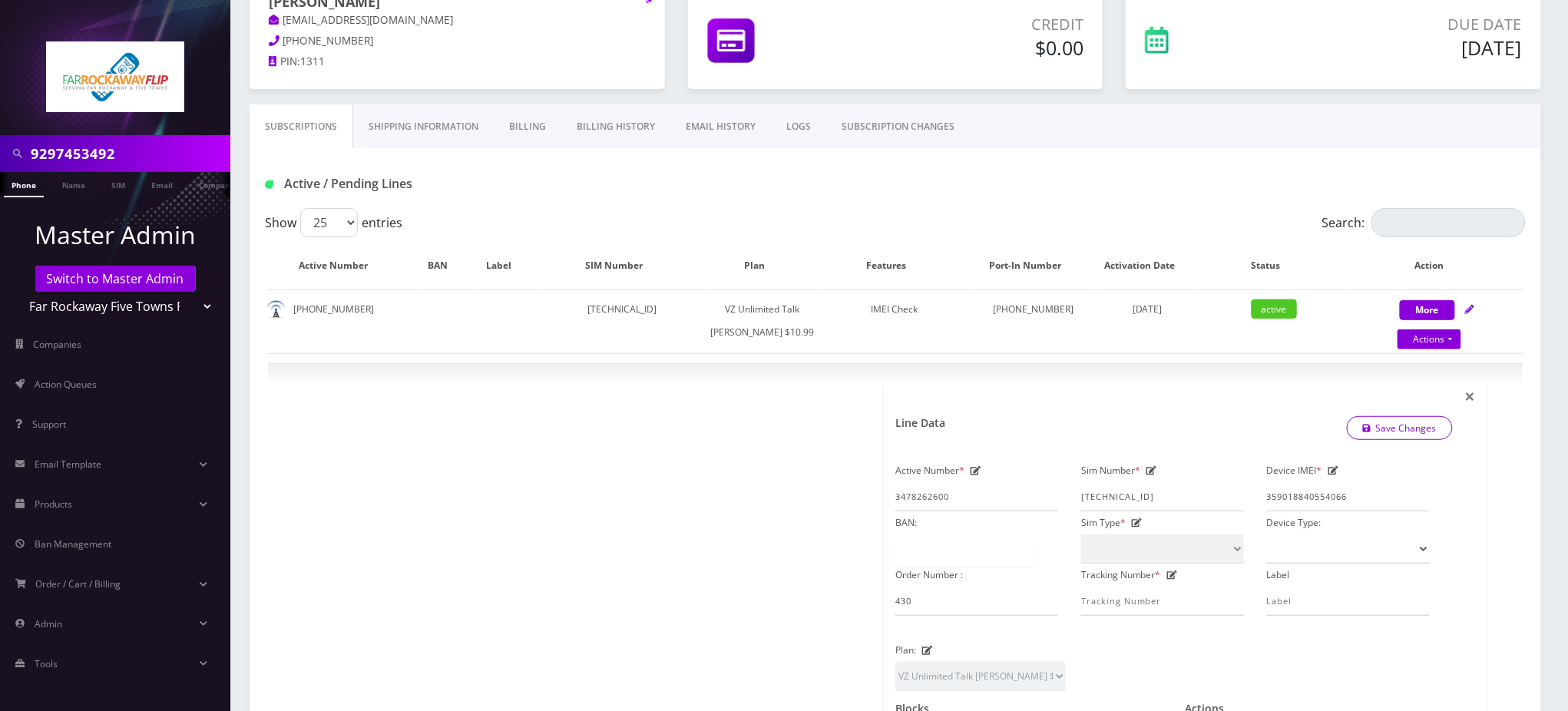
scroll to position [102, 0]
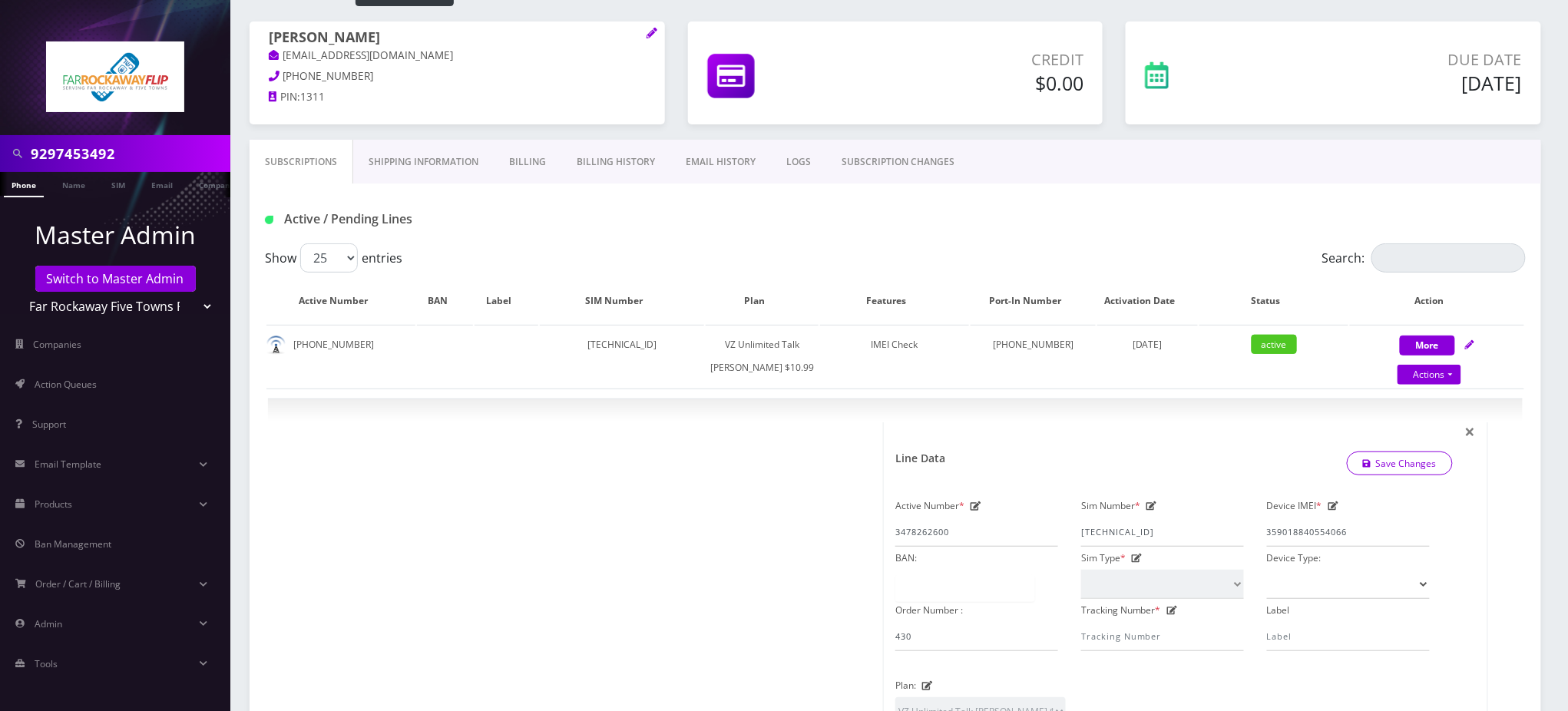
click at [652, 242] on div "Active / Pending Lines" at bounding box center [895, 214] width 1292 height 59
click at [1472, 443] on span "×" at bounding box center [1471, 431] width 11 height 25
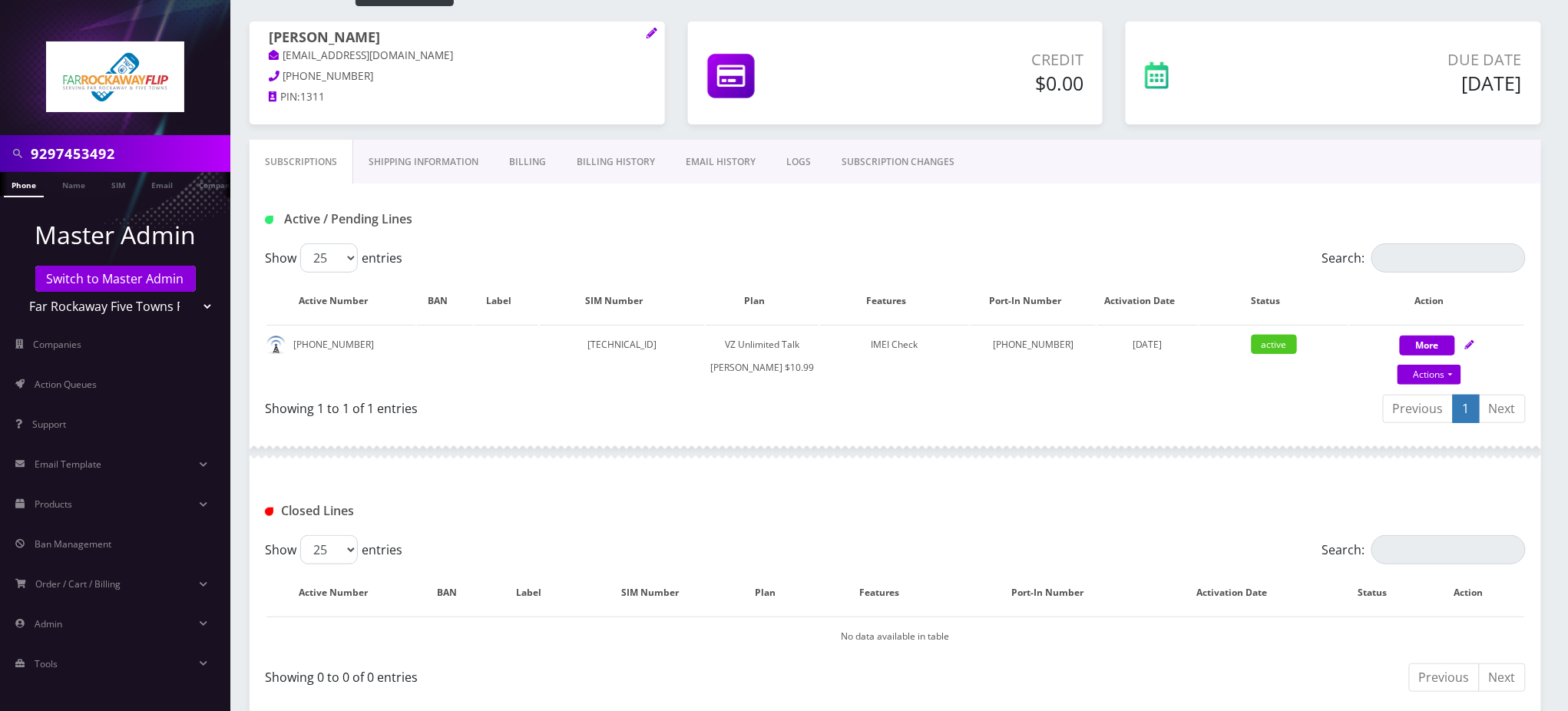
click at [19, 186] on link "Phone" at bounding box center [23, 185] width 40 height 25
click at [1330, 475] on div at bounding box center [895, 451] width 1292 height 46
click at [28, 188] on link "Phone" at bounding box center [23, 185] width 40 height 25
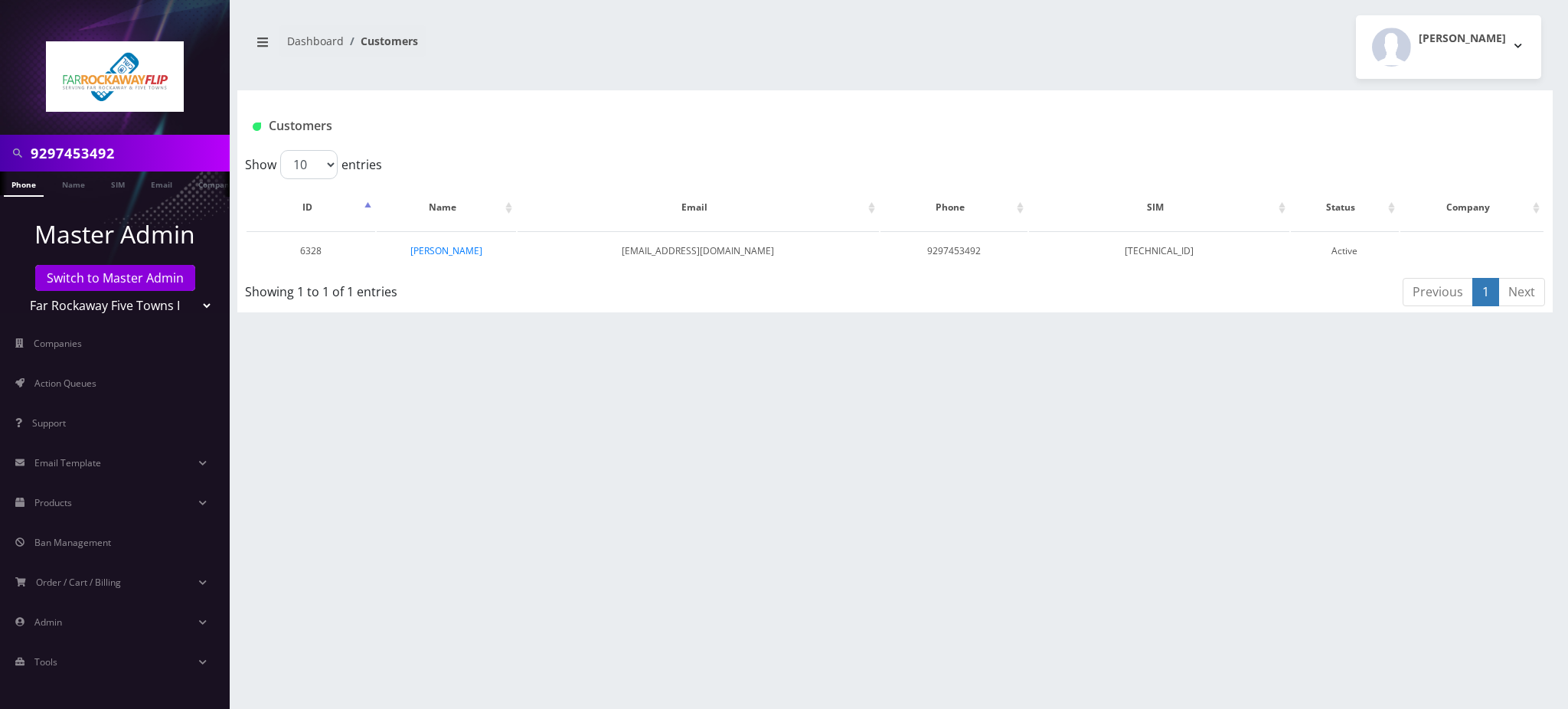
scroll to position [0, 7]
click at [449, 251] on link "[PERSON_NAME]" at bounding box center [447, 251] width 72 height 13
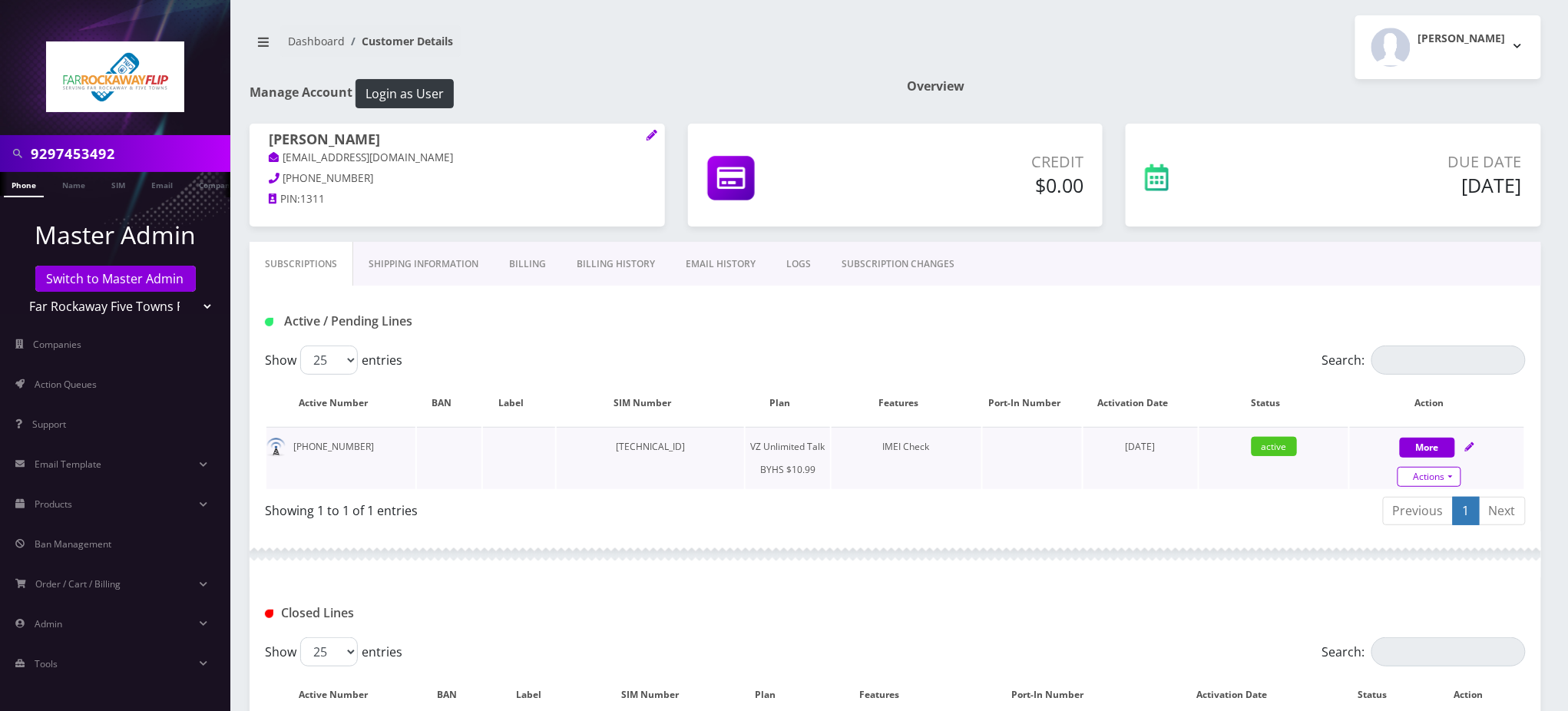
click at [1443, 471] on link "Actions" at bounding box center [1429, 477] width 64 height 20
select select "467"
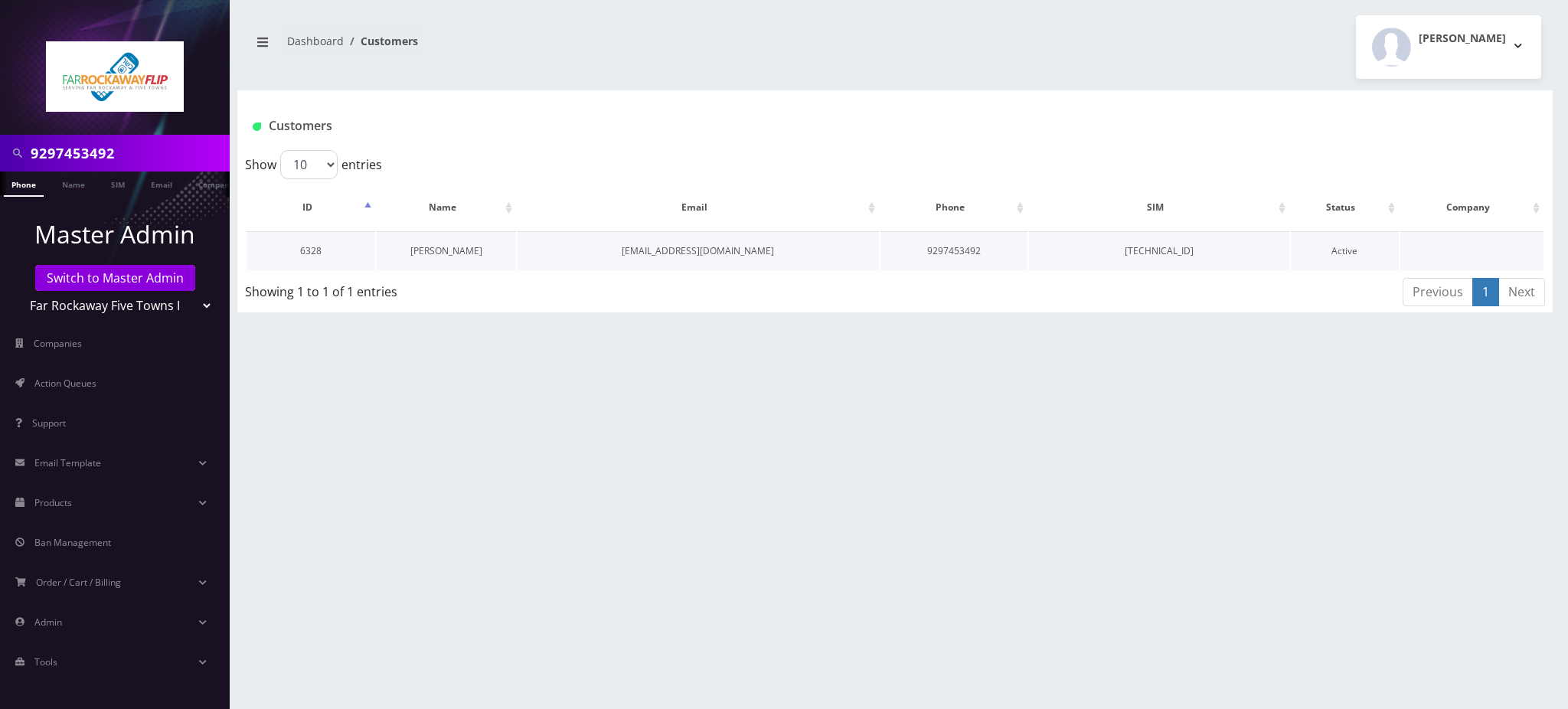
click at [447, 252] on link "[PERSON_NAME]" at bounding box center [447, 251] width 72 height 13
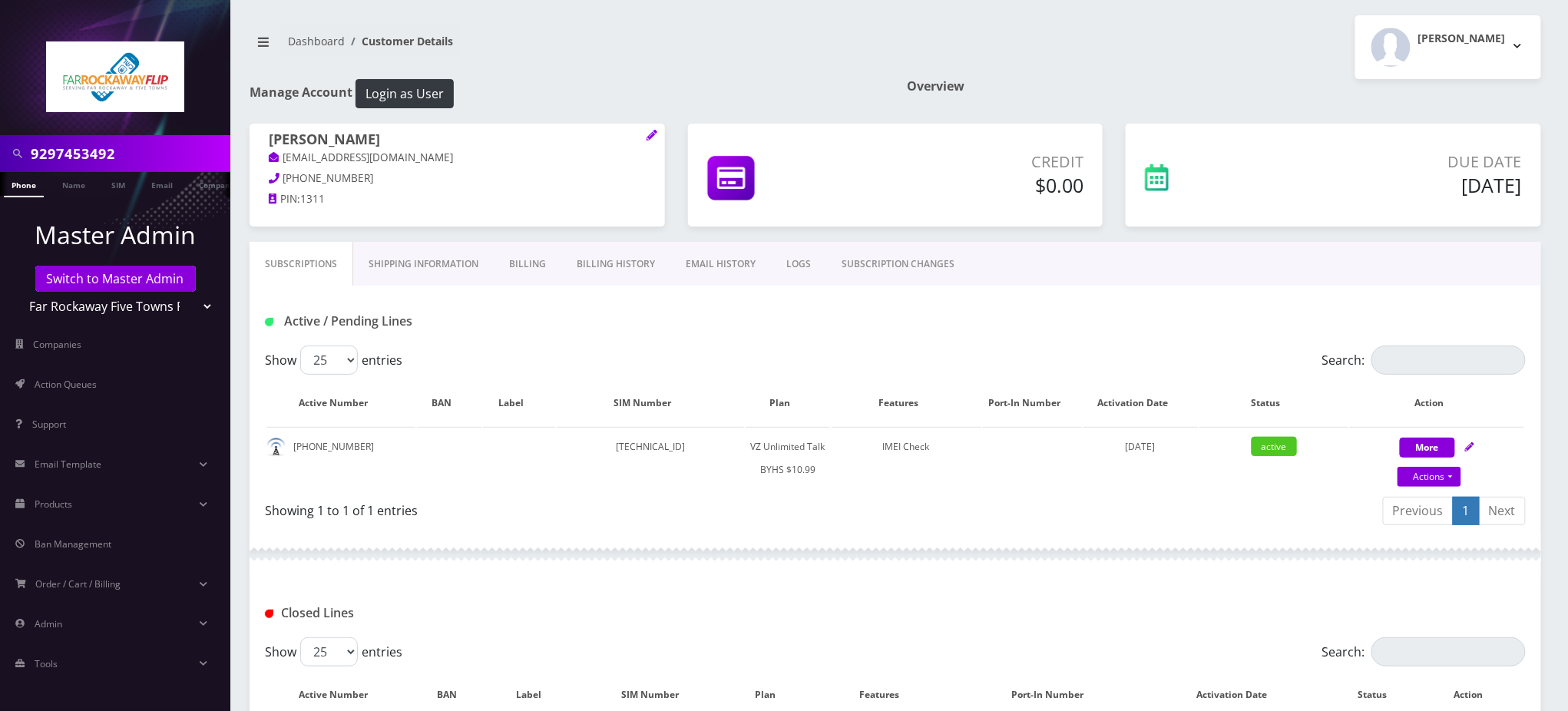
click at [28, 186] on link "Phone" at bounding box center [23, 185] width 40 height 25
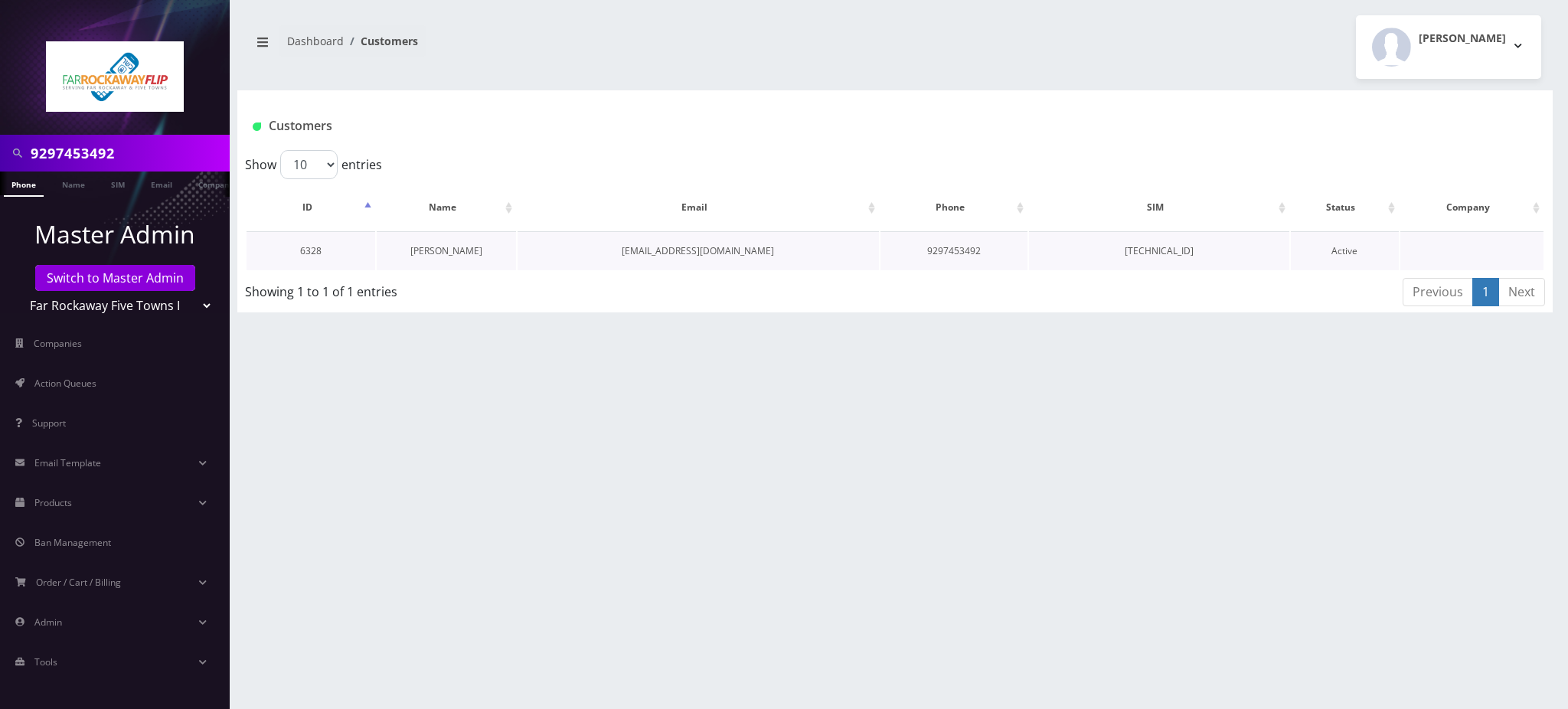
click at [453, 246] on link "[PERSON_NAME]" at bounding box center [447, 251] width 72 height 13
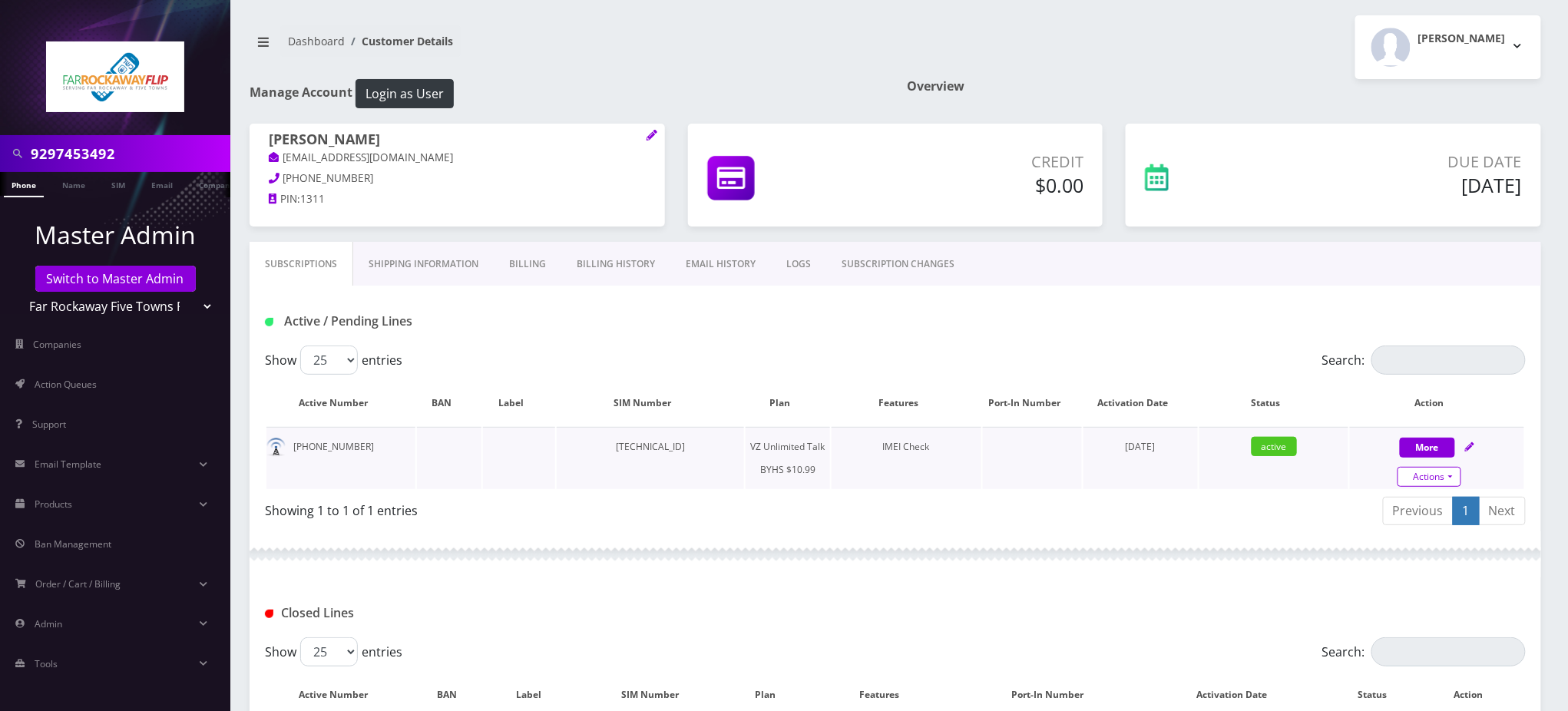
click at [1432, 474] on link "Actions" at bounding box center [1429, 477] width 64 height 20
select select "467"
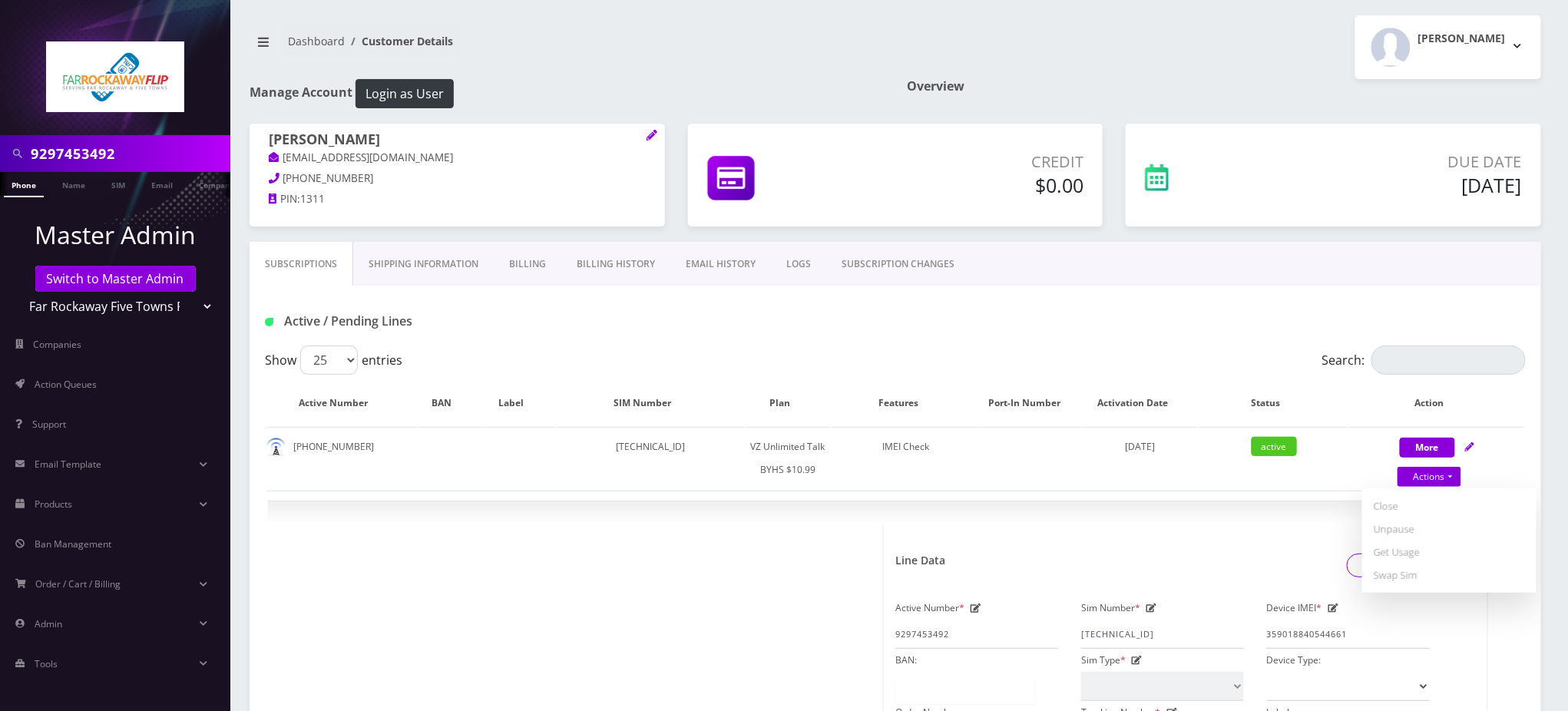
click at [1015, 308] on div "Active / Pending Lines" at bounding box center [895, 321] width 1284 height 25
click at [1305, 271] on div "Subscriptions Shipping Information Billing Billing History EMAIL HISTORY LOGS S…" at bounding box center [895, 263] width 1292 height 44
click at [1065, 280] on div "Subscriptions Shipping Information Billing Billing History EMAIL HISTORY LOGS S…" at bounding box center [895, 263] width 1292 height 44
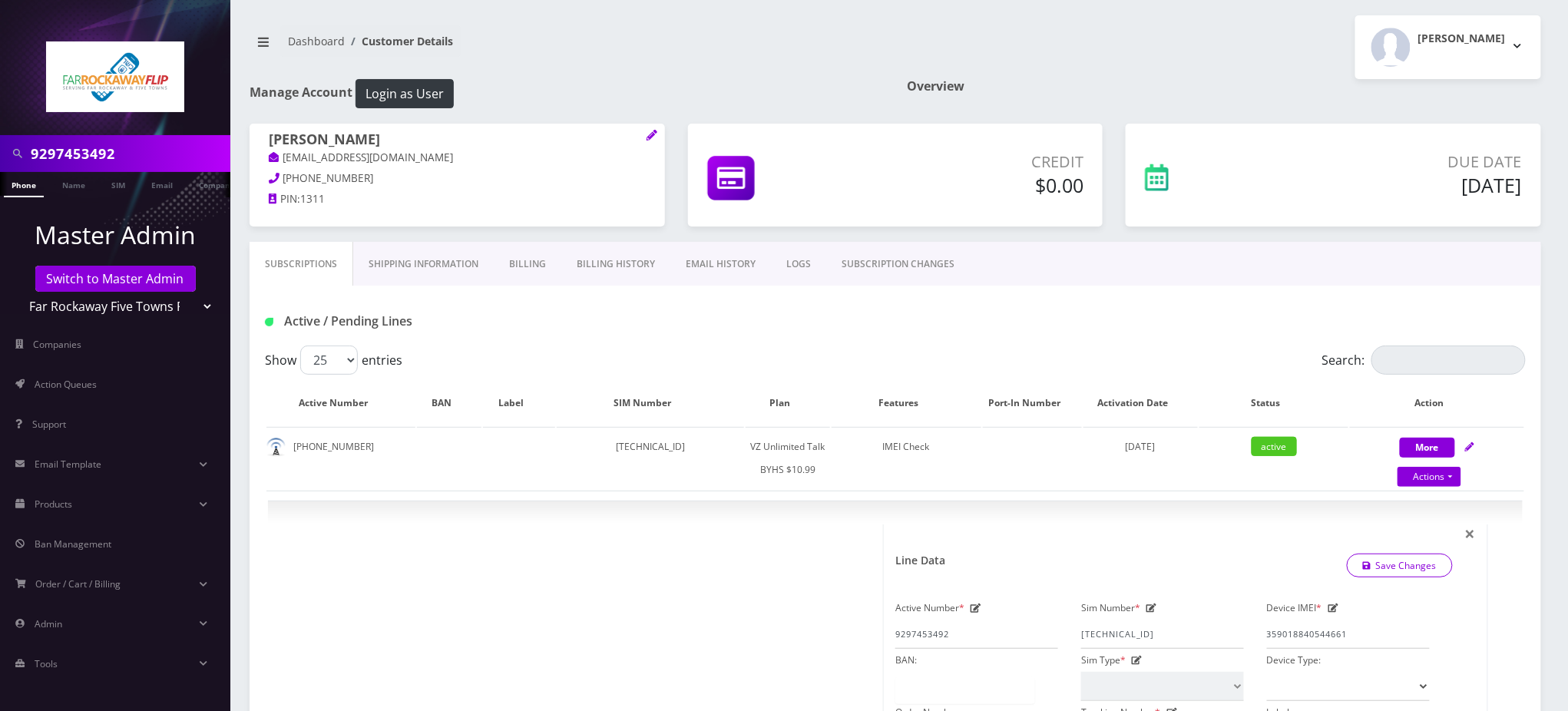
click at [102, 158] on input "9297453492" at bounding box center [128, 153] width 196 height 29
click at [101, 158] on input "9297453492" at bounding box center [128, 153] width 196 height 29
click at [102, 158] on input "9297453492" at bounding box center [128, 153] width 196 height 29
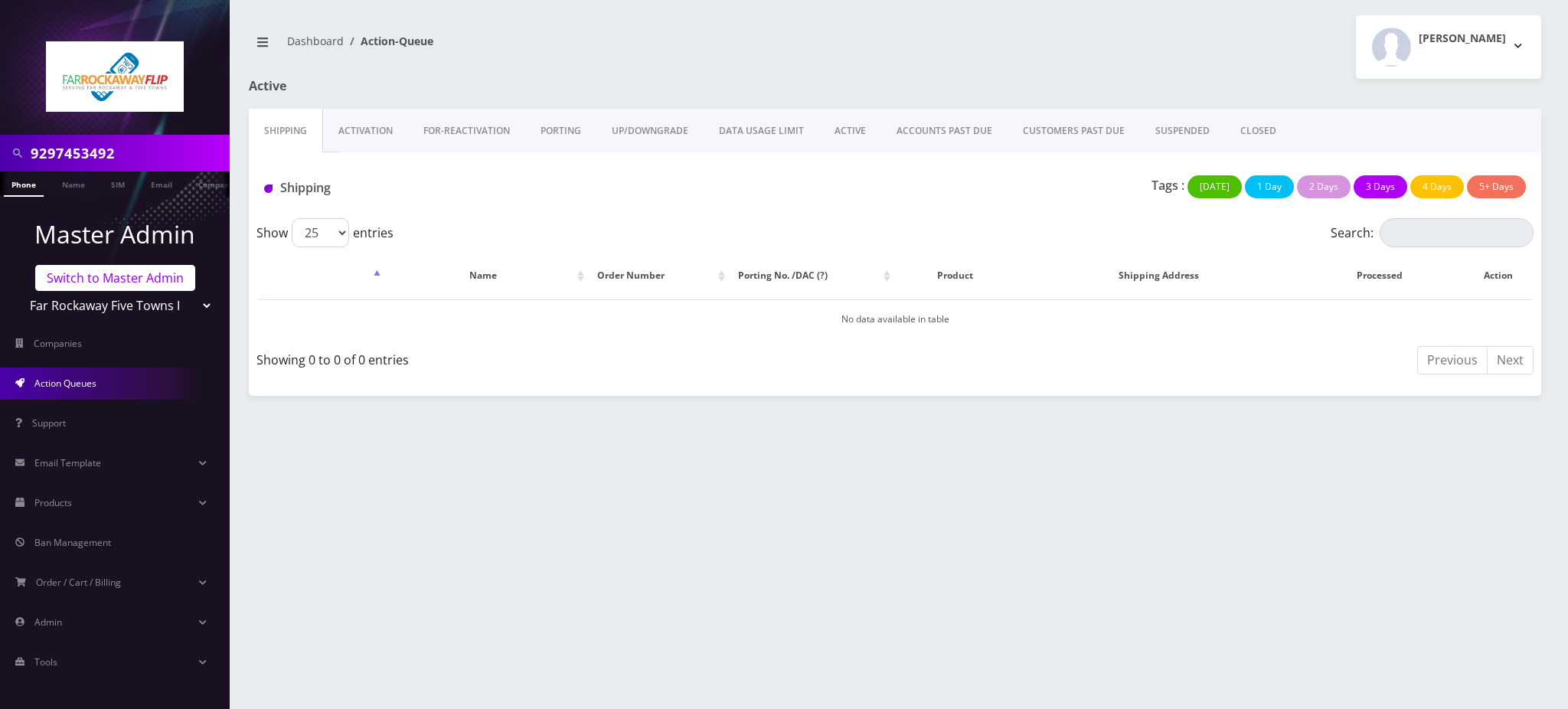
click at [118, 278] on link "Switch to Master Admin" at bounding box center [115, 278] width 160 height 26
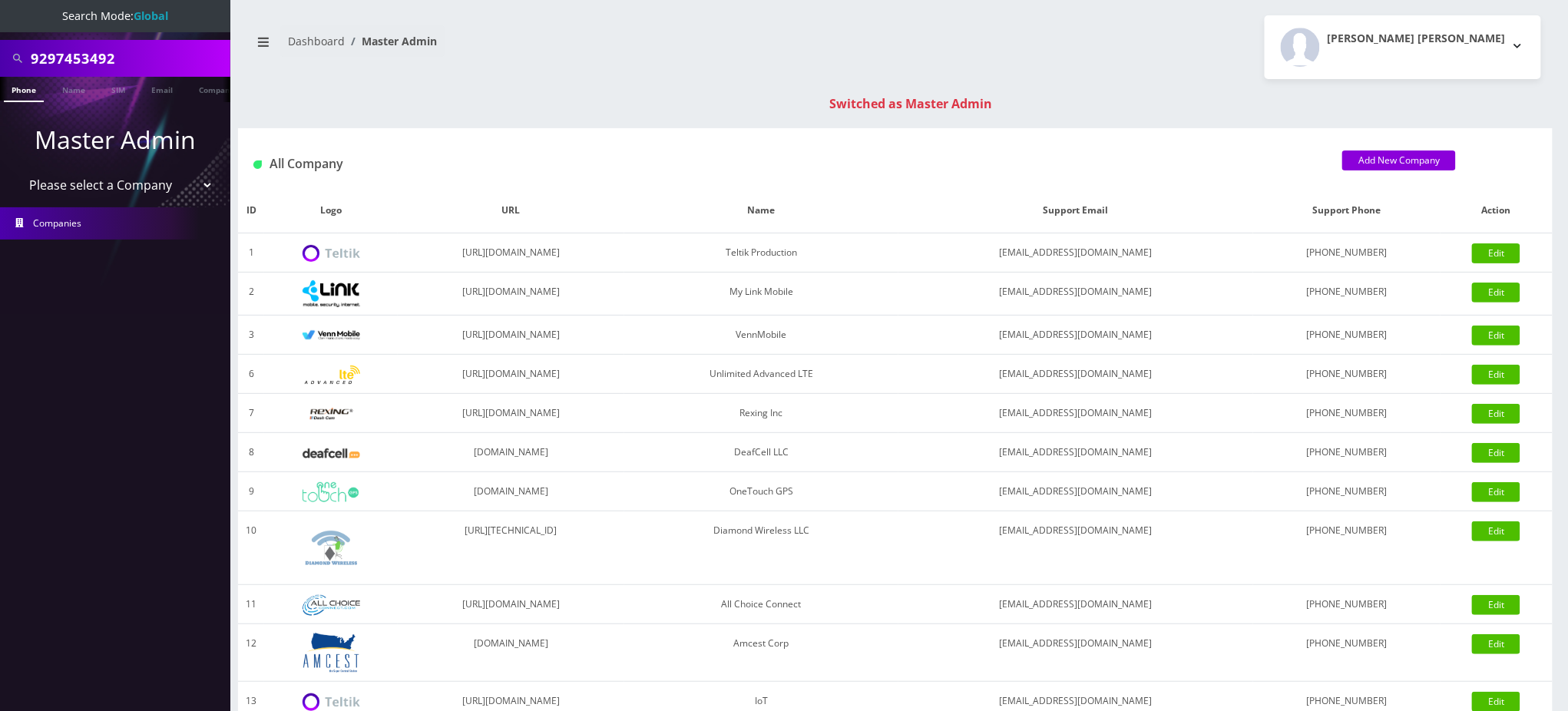
drag, startPoint x: 127, startPoint y: 61, endPoint x: 0, endPoint y: 59, distance: 127.0
click at [0, 59] on div "9297453492" at bounding box center [115, 58] width 231 height 37
paste input "13473741158"
drag, startPoint x: 40, startPoint y: 54, endPoint x: 0, endPoint y: 57, distance: 40.1
click at [0, 57] on div "13473741158" at bounding box center [115, 58] width 231 height 37
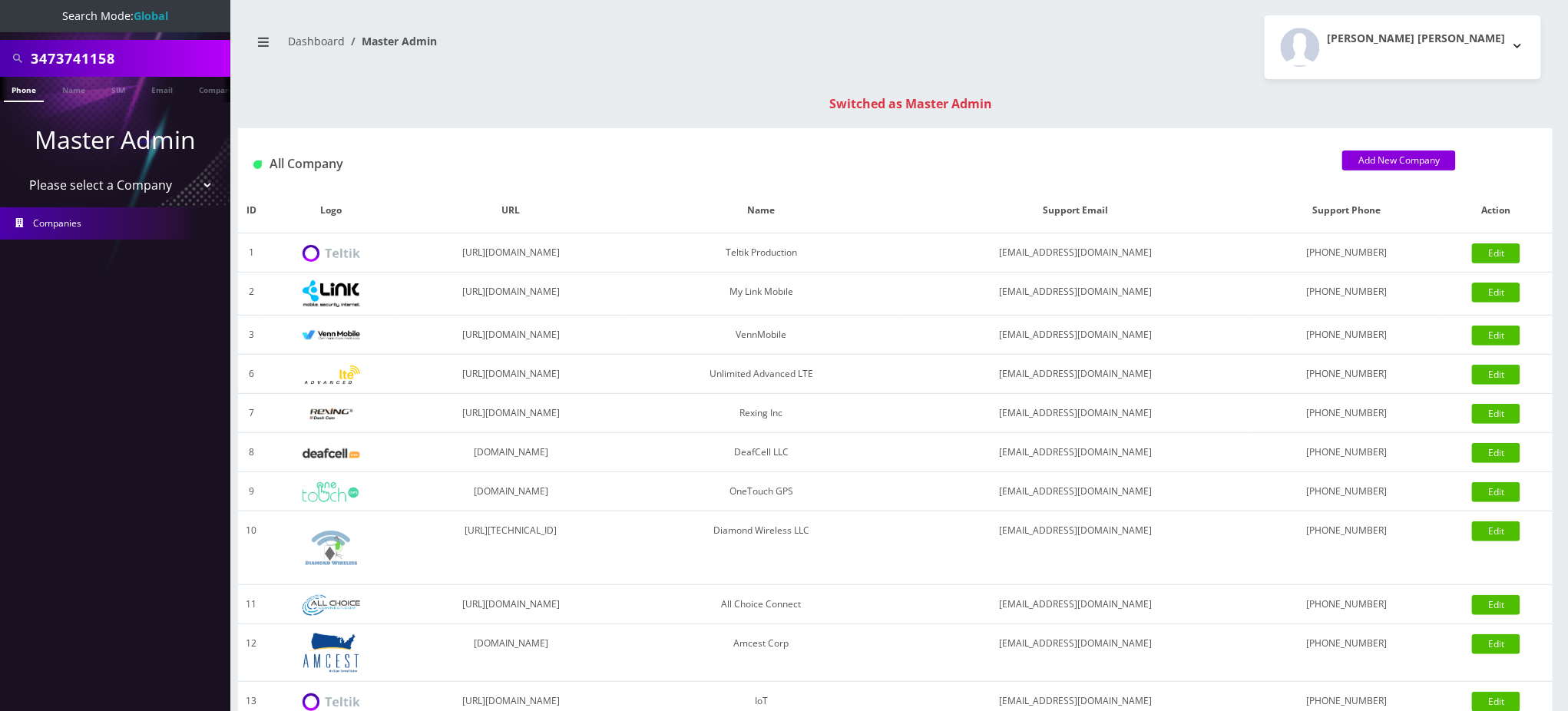
type input "3473741158"
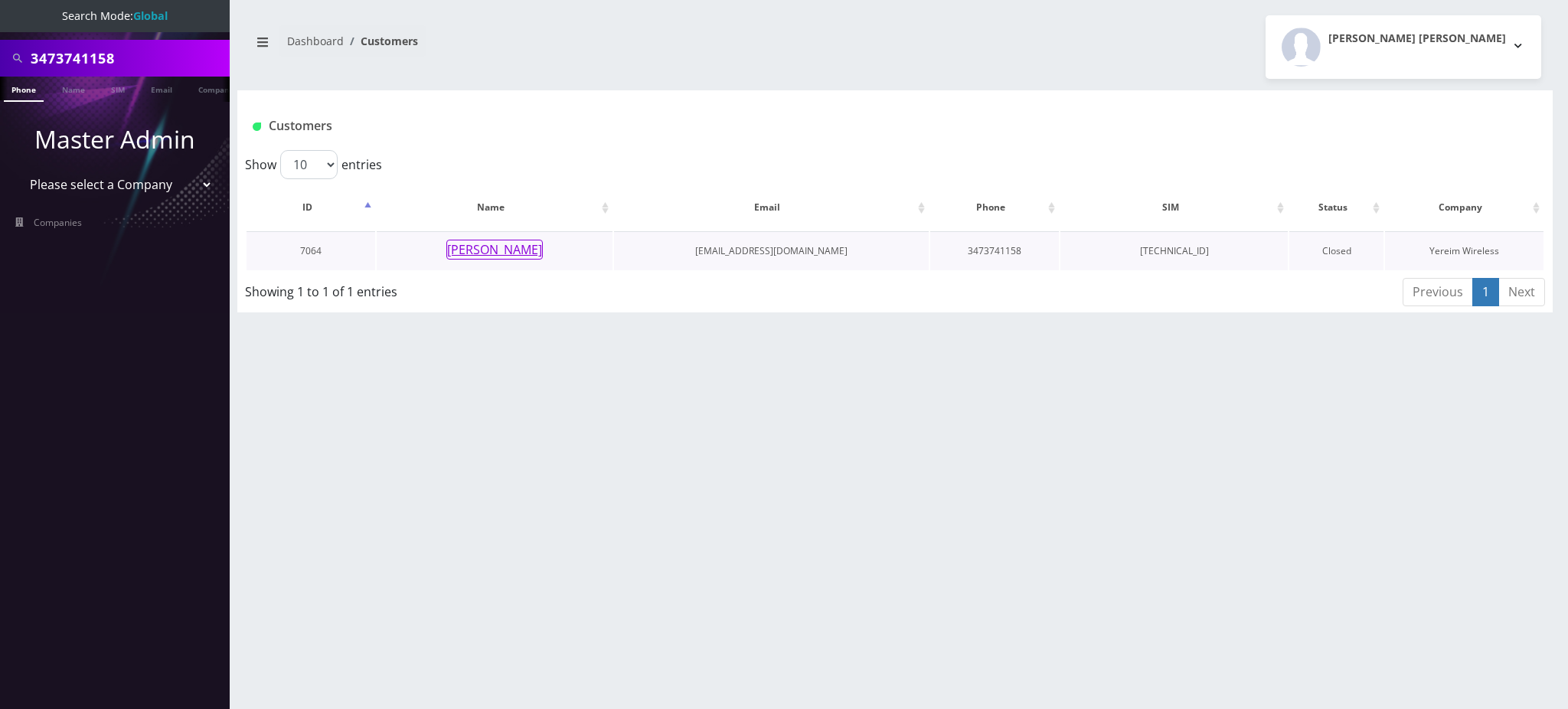
click at [483, 254] on button "[PERSON_NAME]" at bounding box center [494, 250] width 96 height 20
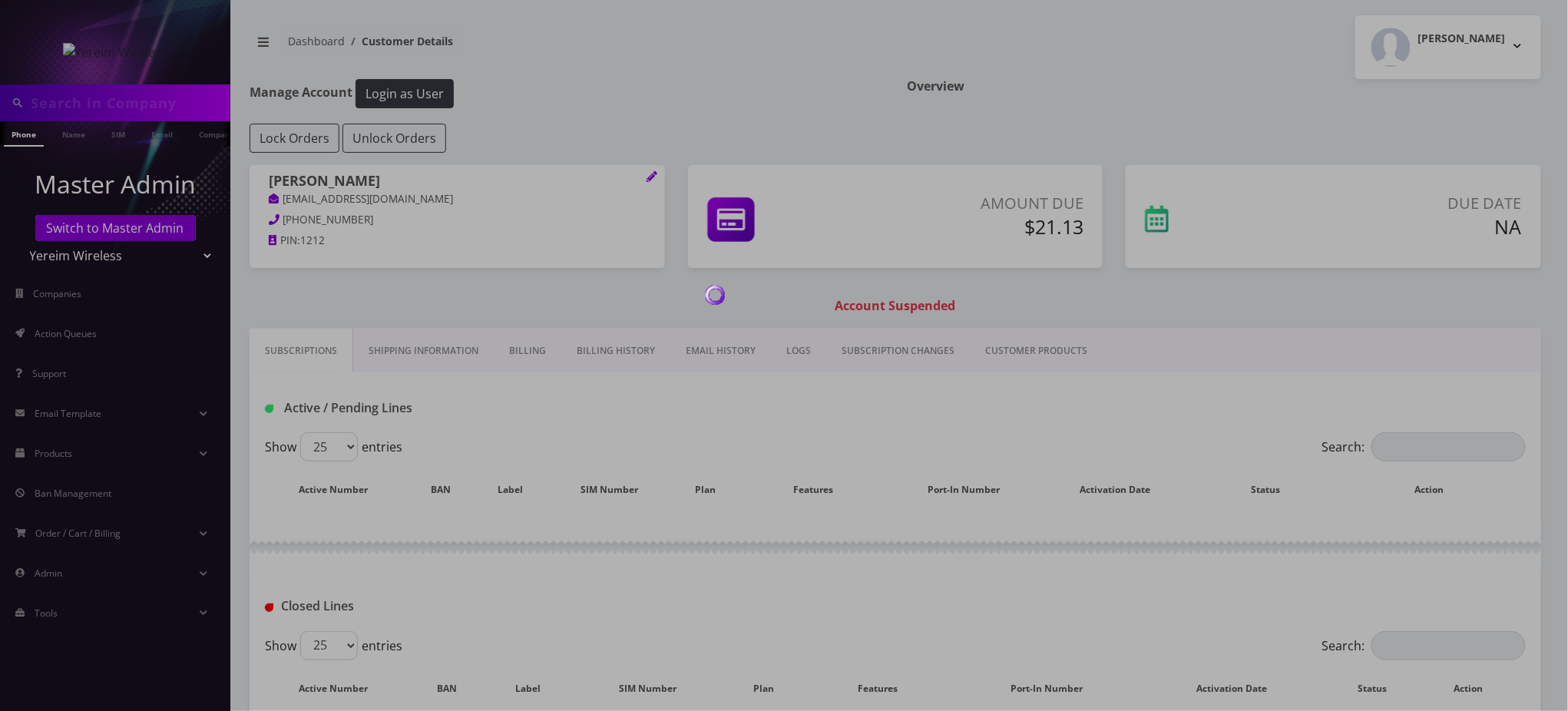
type input "3473741158"
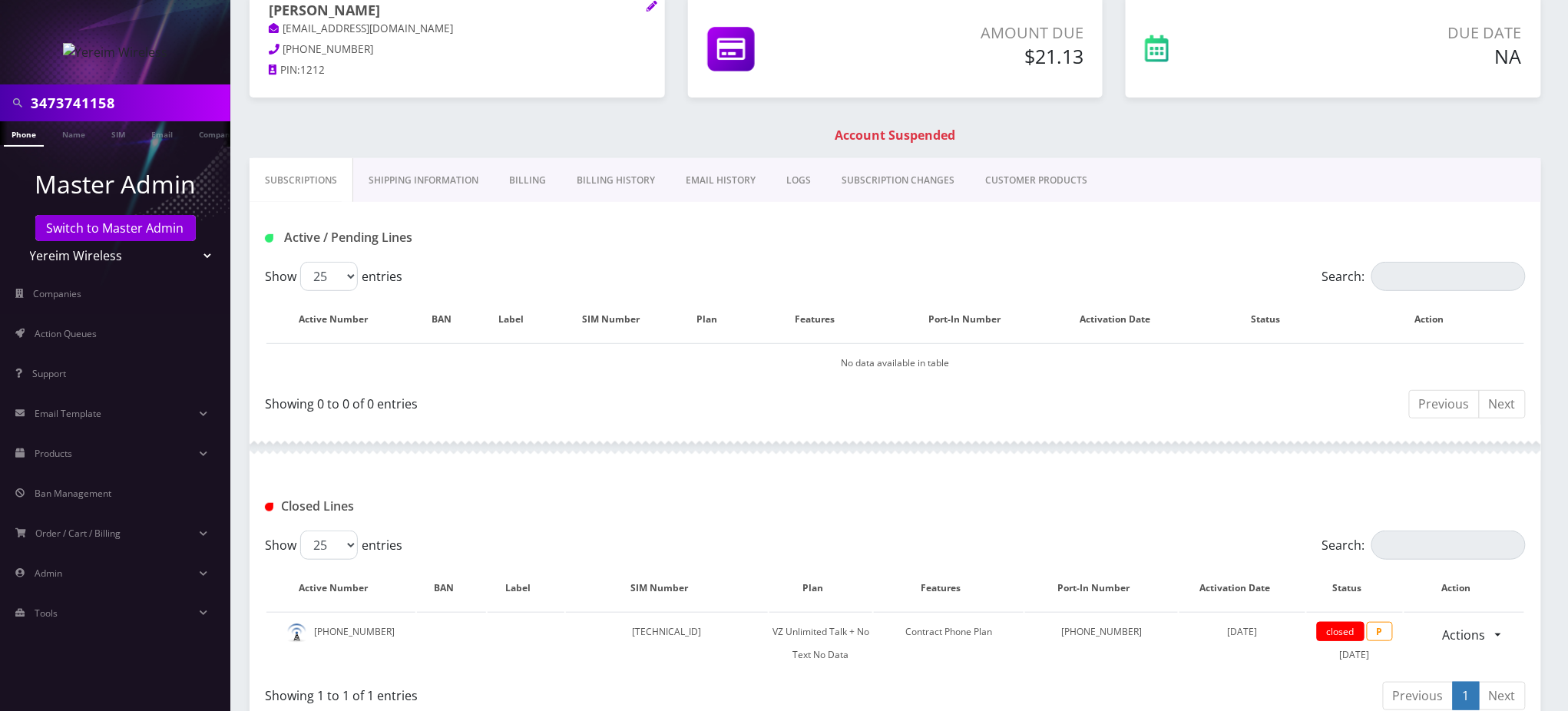
scroll to position [409, 0]
